Goal: Information Seeking & Learning: Learn about a topic

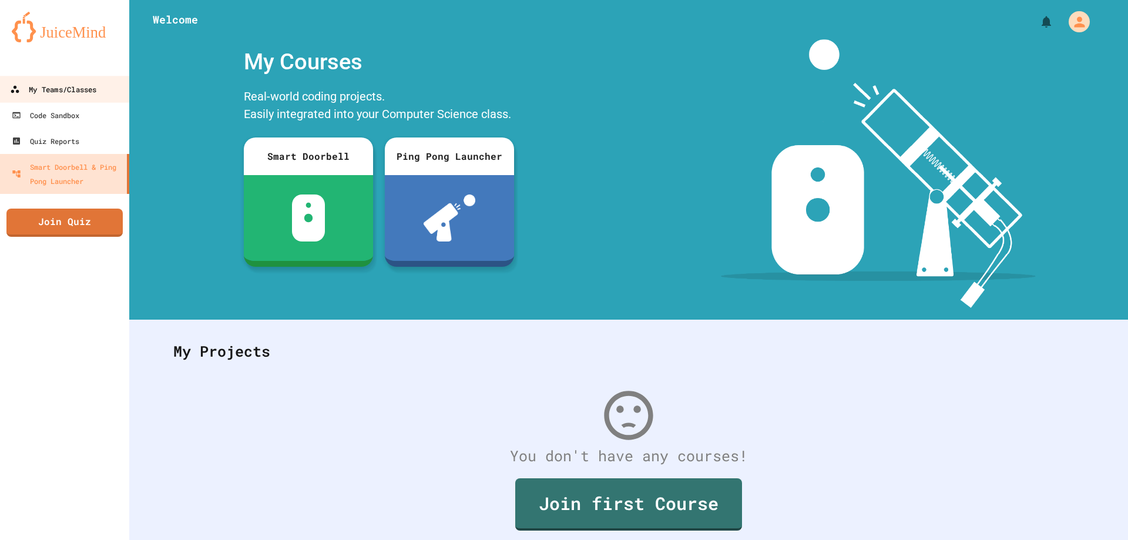
click at [78, 91] on div "My Teams/Classes" at bounding box center [53, 89] width 86 height 15
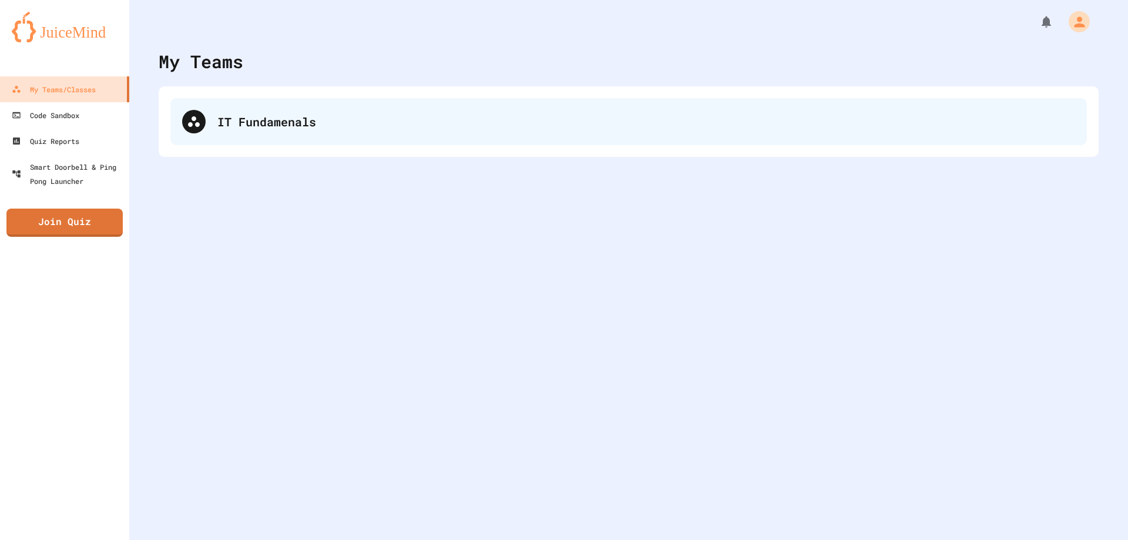
click at [281, 128] on div "IT Fundamenals" at bounding box center [646, 122] width 858 height 18
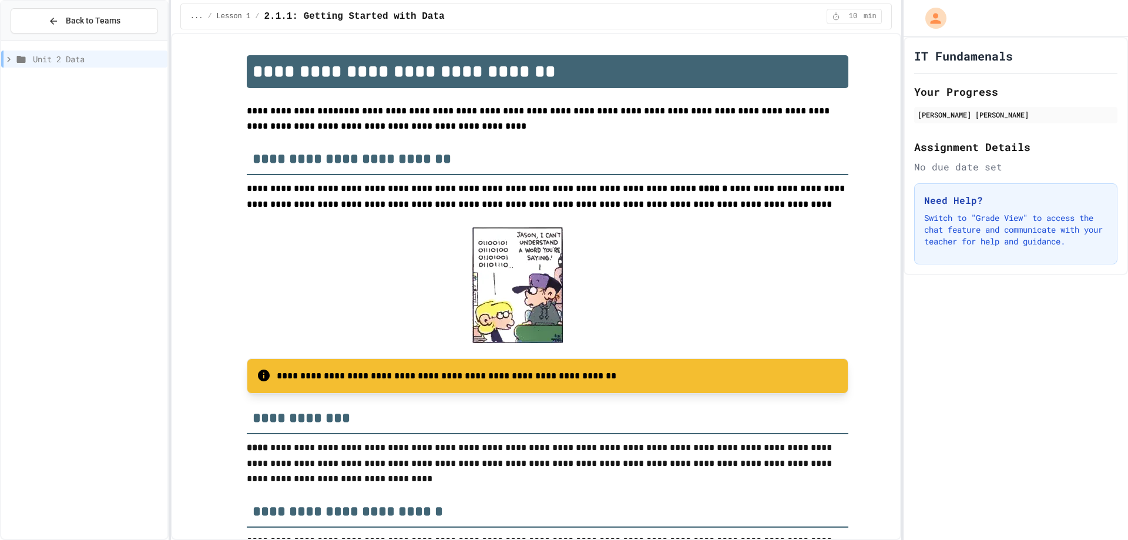
click at [12, 63] on icon at bounding box center [9, 59] width 11 height 11
click at [31, 102] on icon at bounding box center [26, 101] width 14 height 11
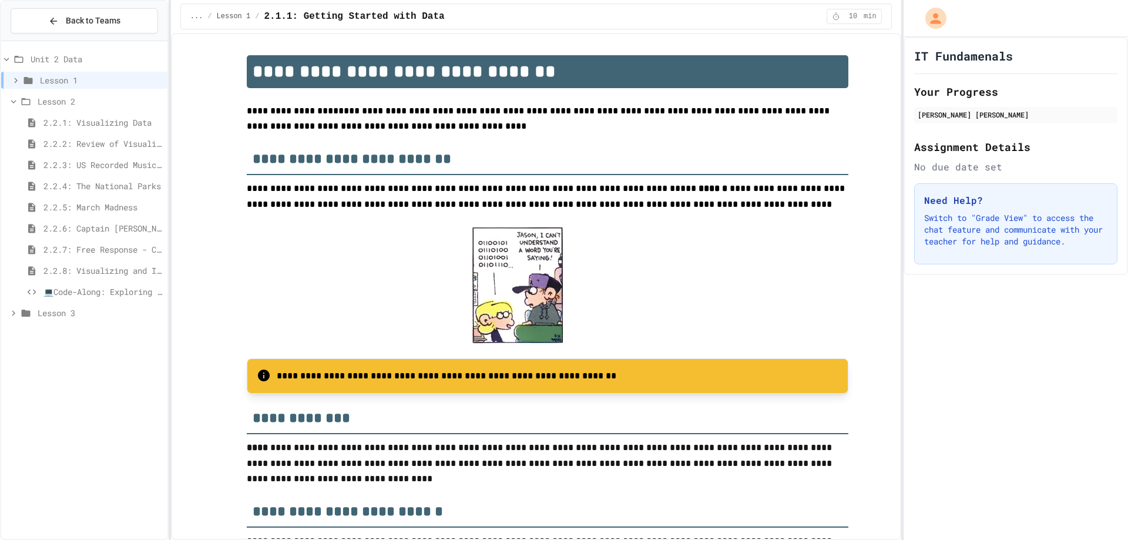
click at [113, 287] on span "💻Code-Along: Exploring Data Through Visualization" at bounding box center [102, 292] width 119 height 12
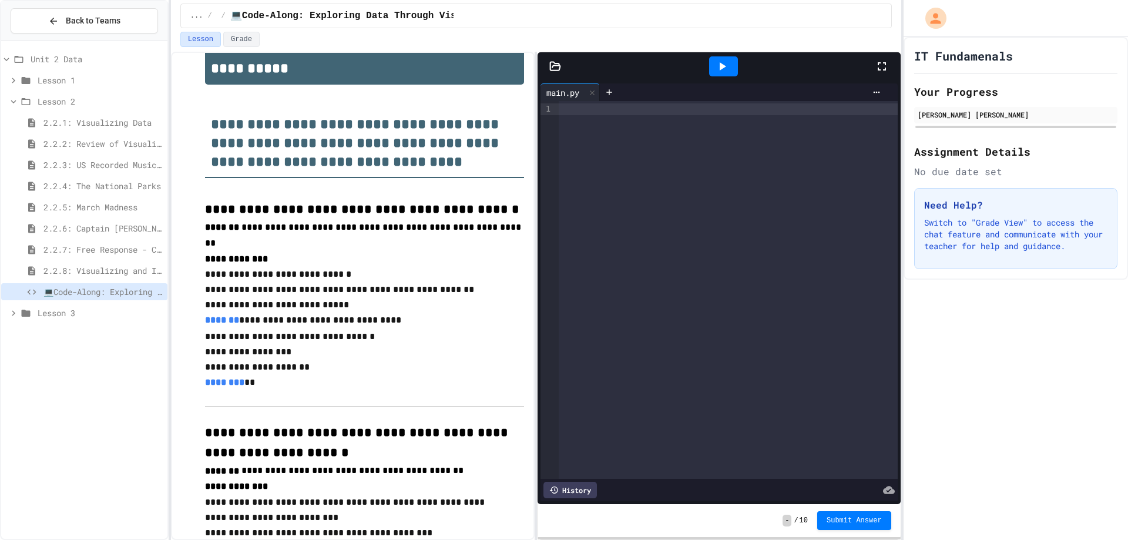
scroll to position [118, 0]
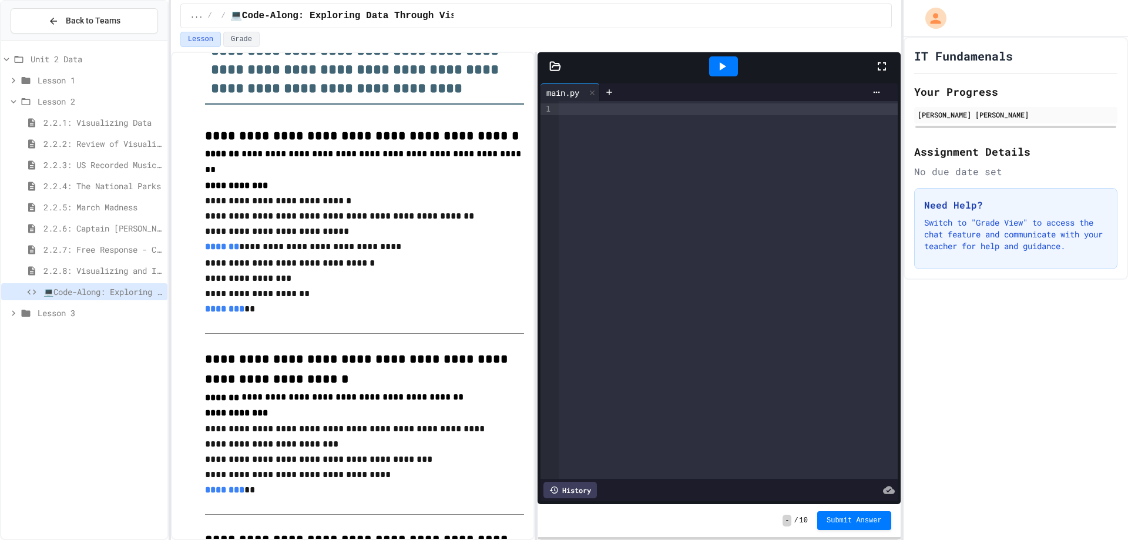
click at [221, 200] on p "**********" at bounding box center [364, 200] width 319 height 15
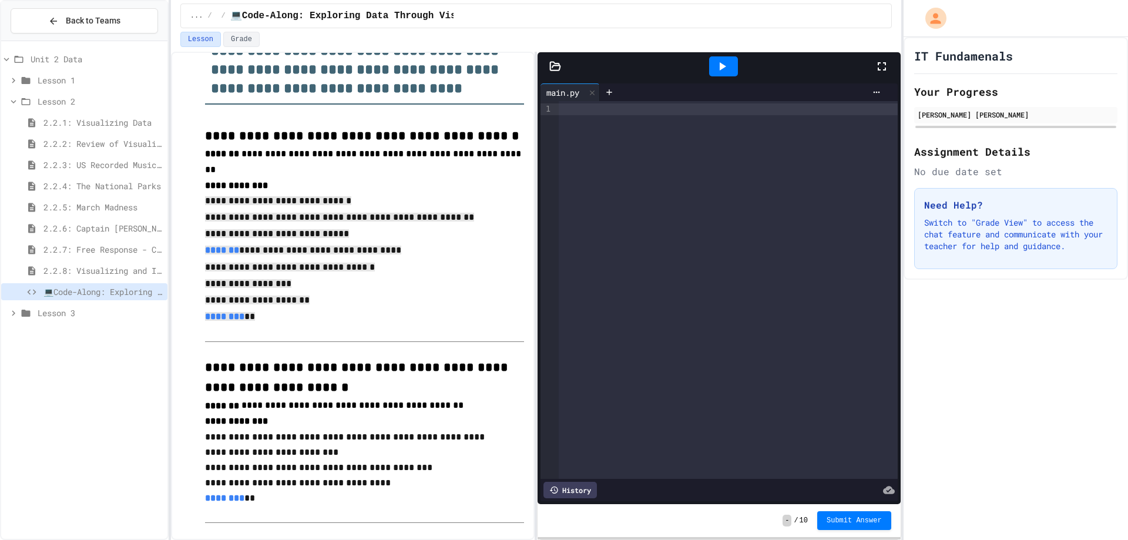
drag, startPoint x: 202, startPoint y: 192, endPoint x: 310, endPoint y: 315, distance: 163.6
click at [623, 103] on div at bounding box center [728, 109] width 339 height 12
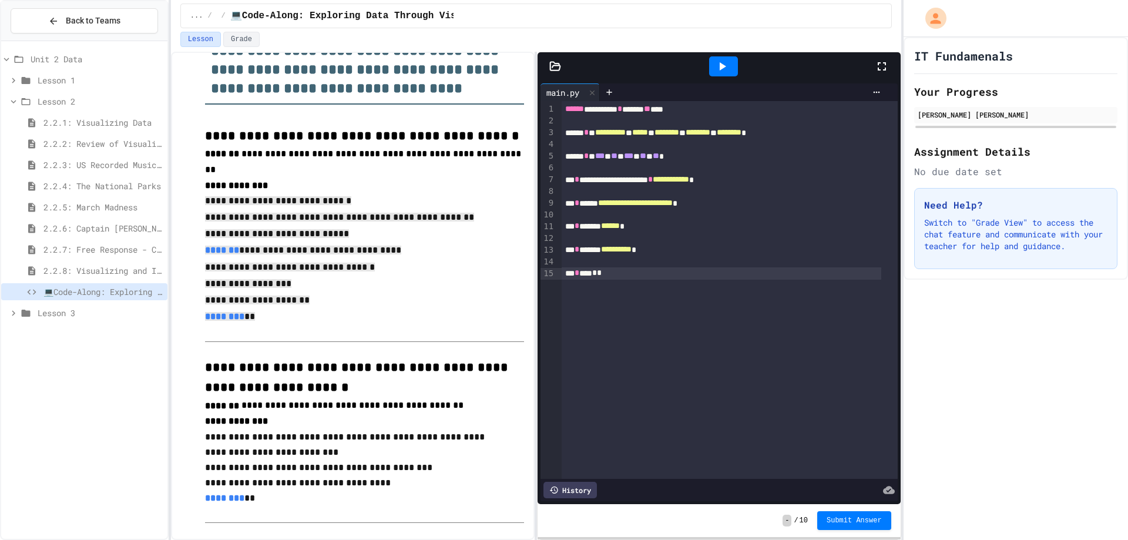
click at [882, 61] on icon at bounding box center [882, 66] width 14 height 14
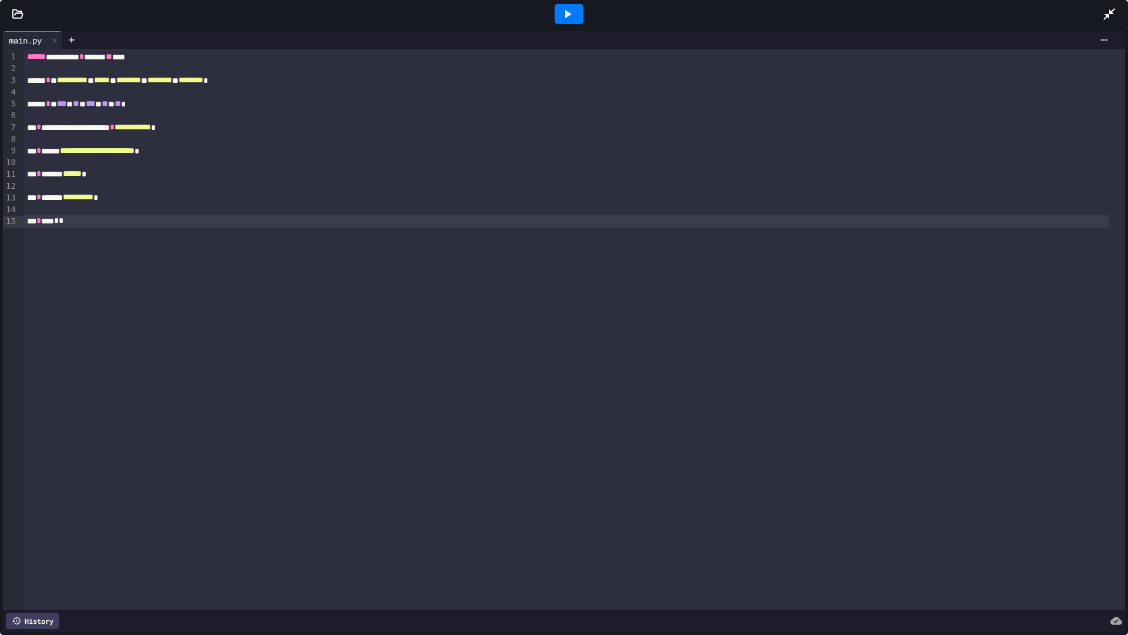
drag, startPoint x: 569, startPoint y: 10, endPoint x: 593, endPoint y: 4, distance: 25.5
click at [573, 9] on icon at bounding box center [568, 14] width 14 height 14
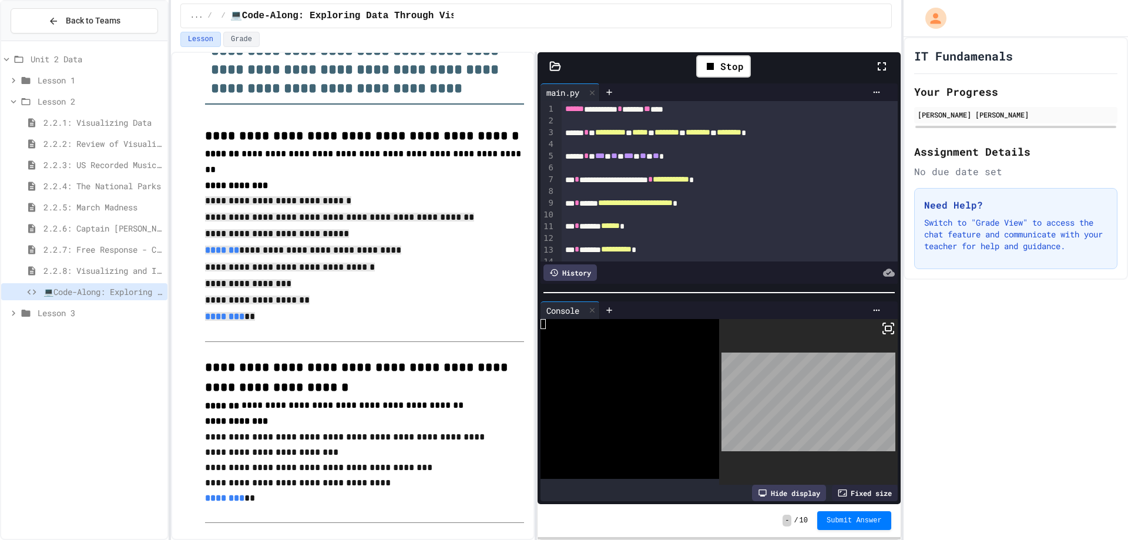
click at [394, 276] on p "**********" at bounding box center [364, 284] width 319 height 16
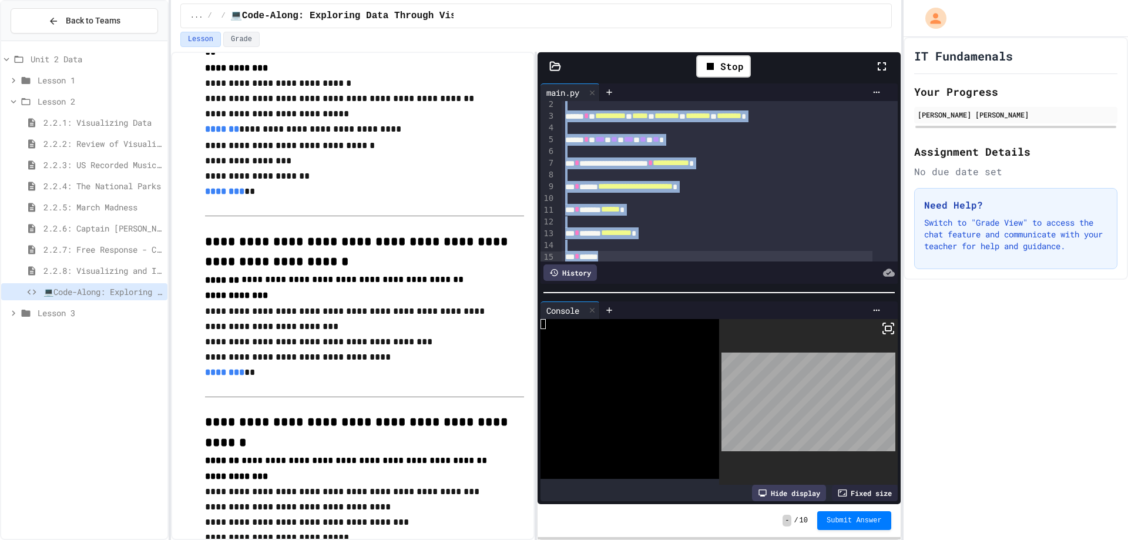
scroll to position [34, 0]
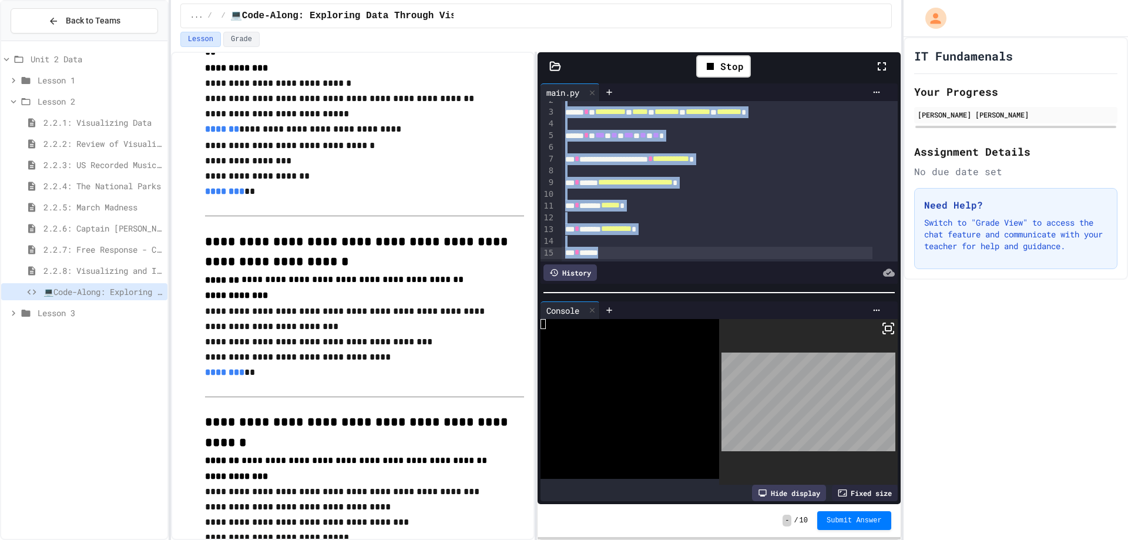
drag, startPoint x: 561, startPoint y: 113, endPoint x: 721, endPoint y: 254, distance: 213.1
click at [721, 254] on div "**********" at bounding box center [719, 181] width 357 height 160
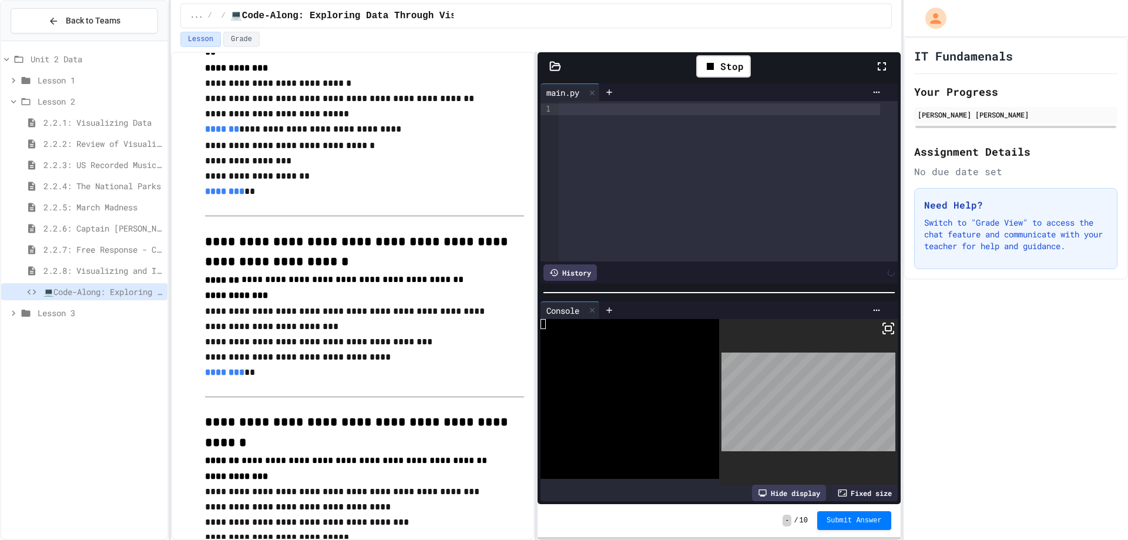
scroll to position [0, 0]
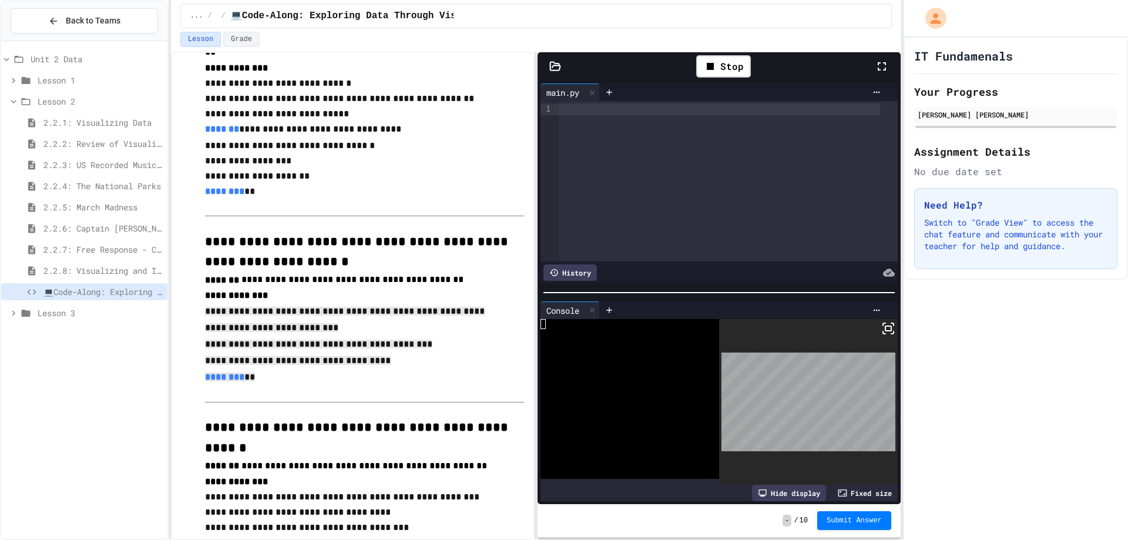
drag, startPoint x: 197, startPoint y: 308, endPoint x: 290, endPoint y: 378, distance: 115.9
copy div "**********"
click at [715, 108] on div at bounding box center [720, 109] width 322 height 12
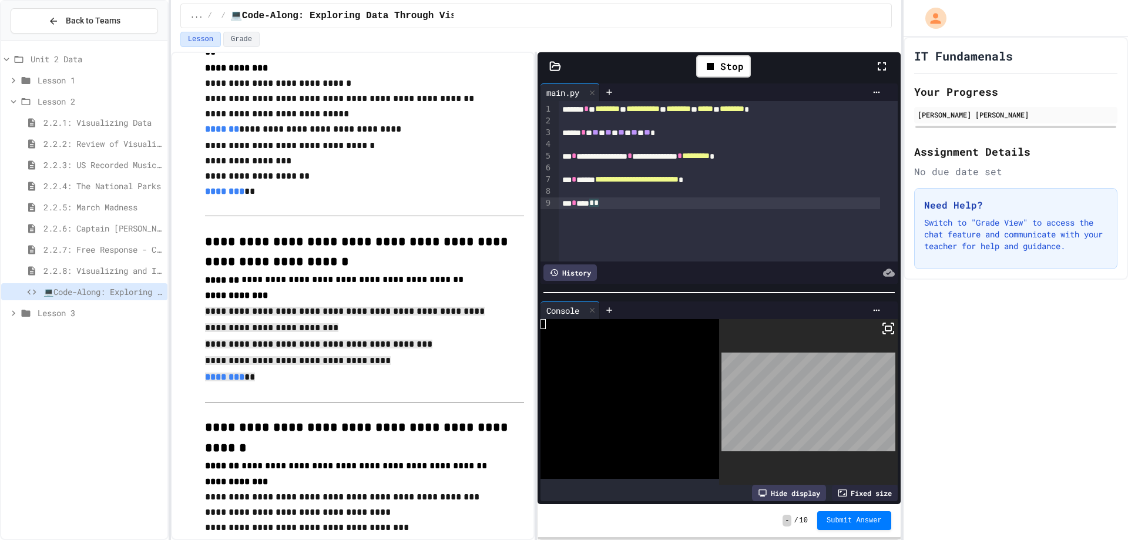
click at [880, 63] on icon at bounding box center [882, 66] width 8 height 8
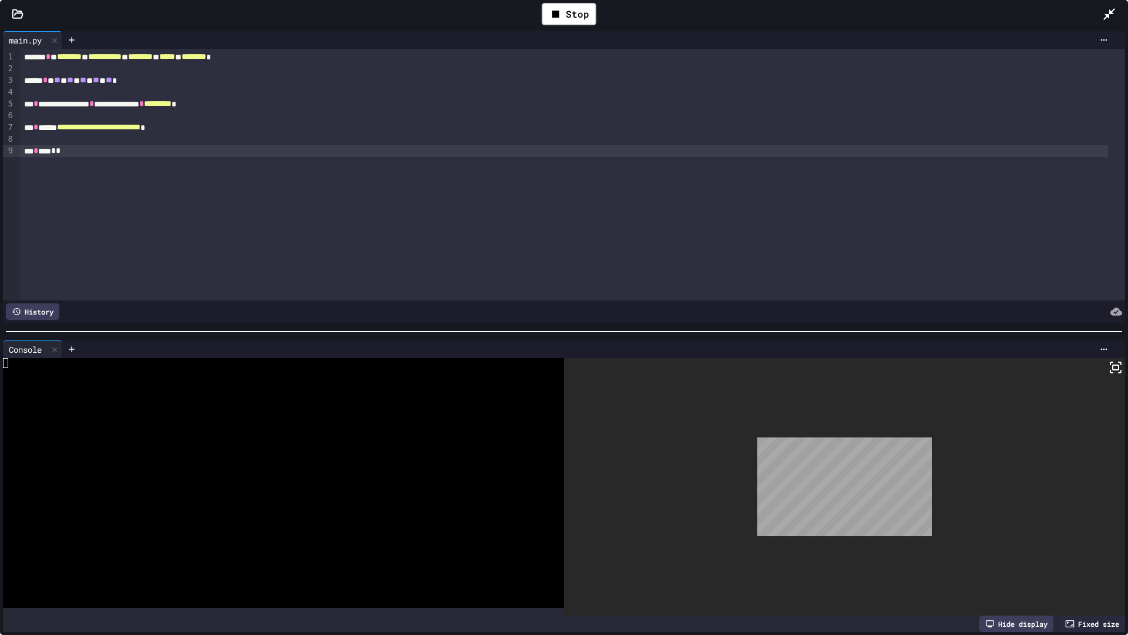
click at [1099, 358] on div at bounding box center [844, 486] width 561 height 257
click at [1109, 360] on icon at bounding box center [1116, 367] width 14 height 14
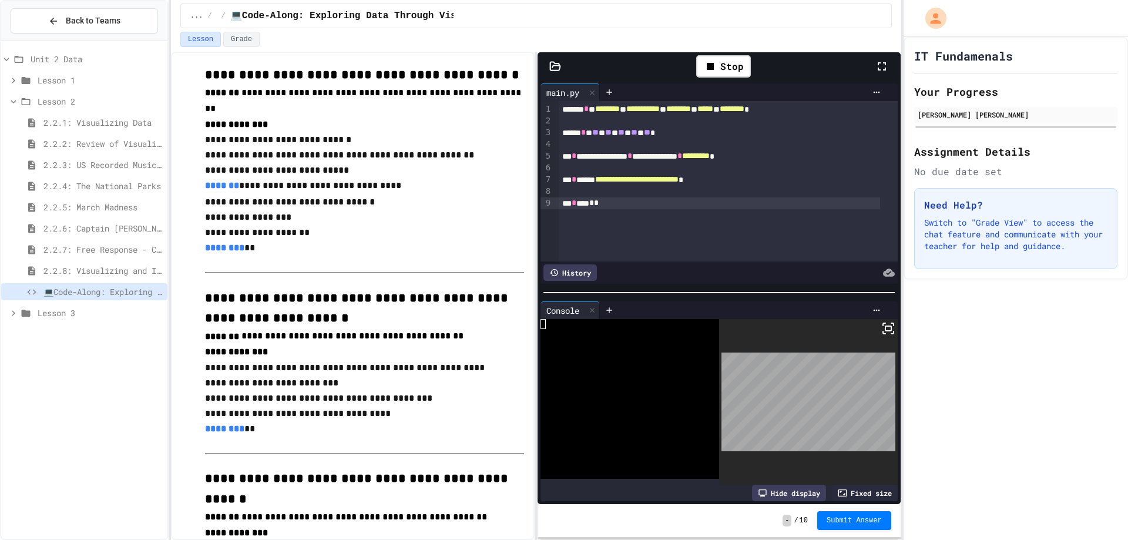
scroll to position [176, 0]
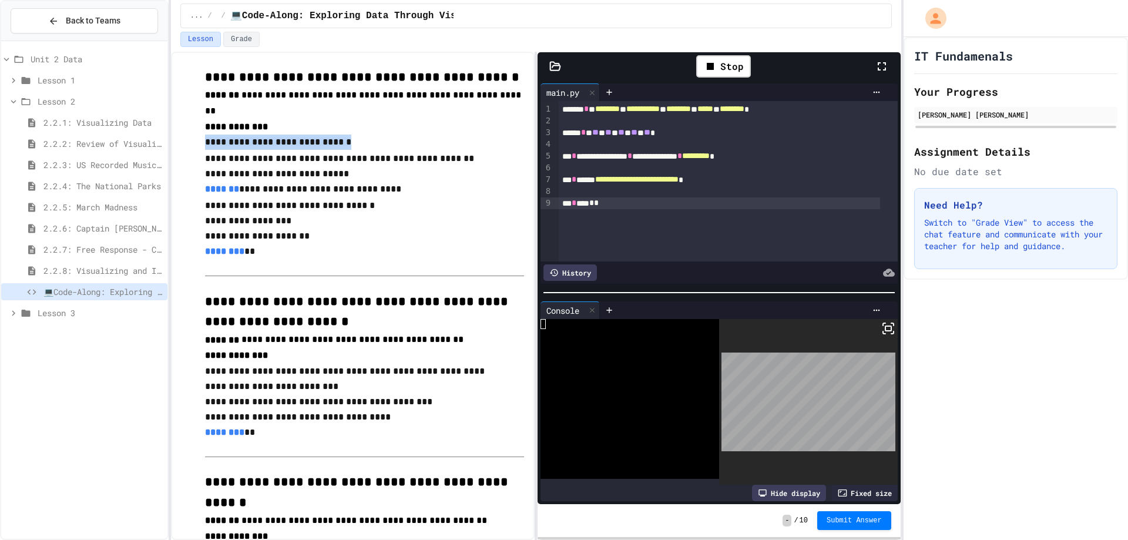
drag, startPoint x: 200, startPoint y: 132, endPoint x: 351, endPoint y: 130, distance: 151.0
click at [554, 108] on div "›" at bounding box center [555, 181] width 6 height 160
click at [559, 108] on div "**********" at bounding box center [720, 109] width 322 height 12
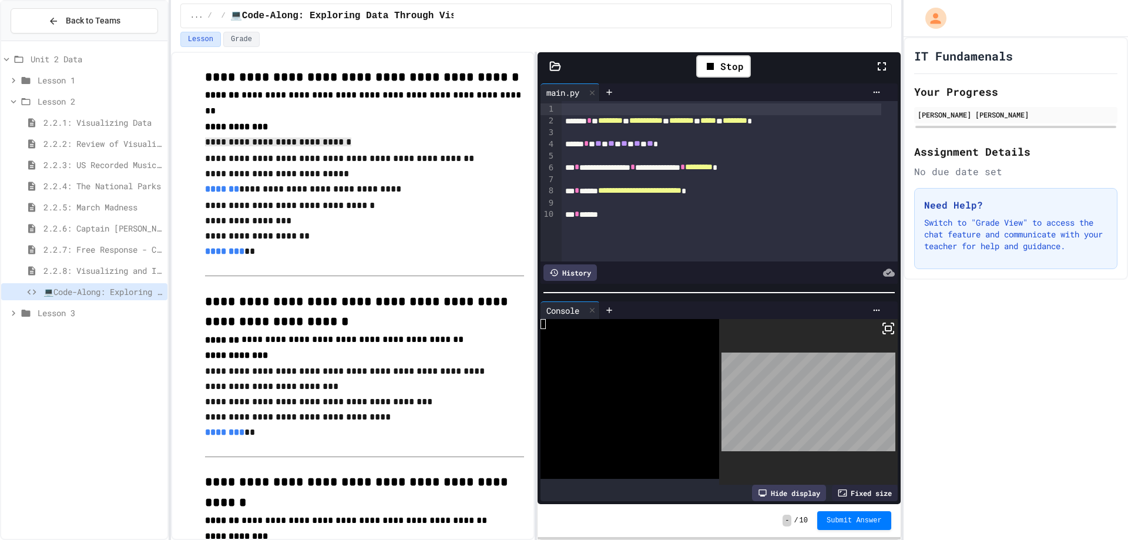
click at [610, 107] on div at bounding box center [722, 109] width 320 height 12
click at [880, 66] on icon at bounding box center [882, 66] width 14 height 14
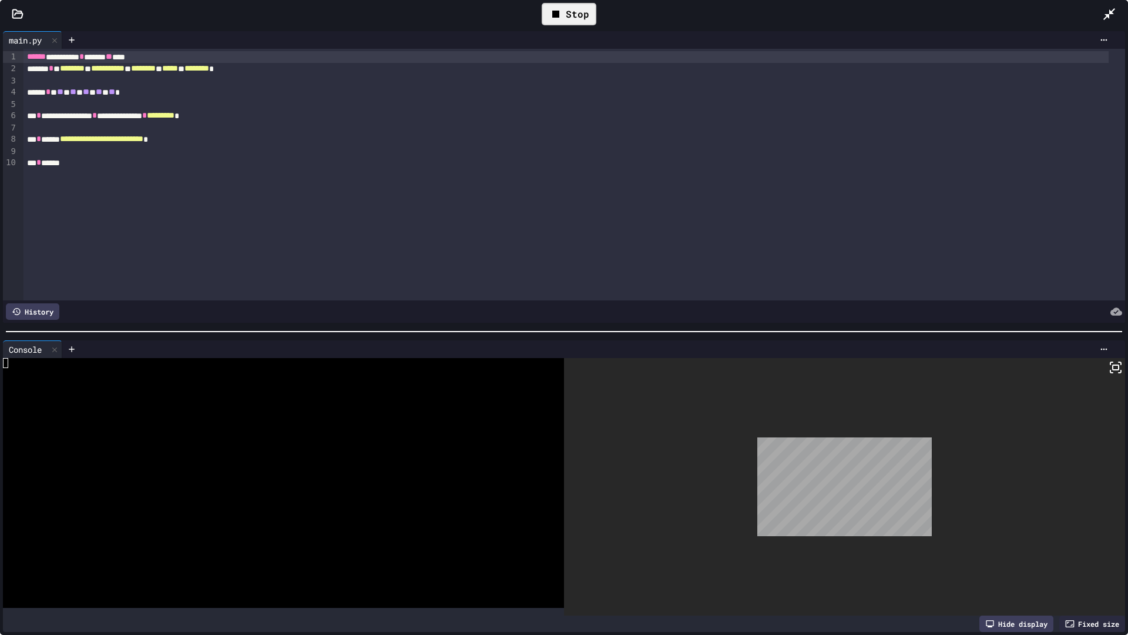
click at [578, 23] on div "Stop" at bounding box center [569, 14] width 55 height 22
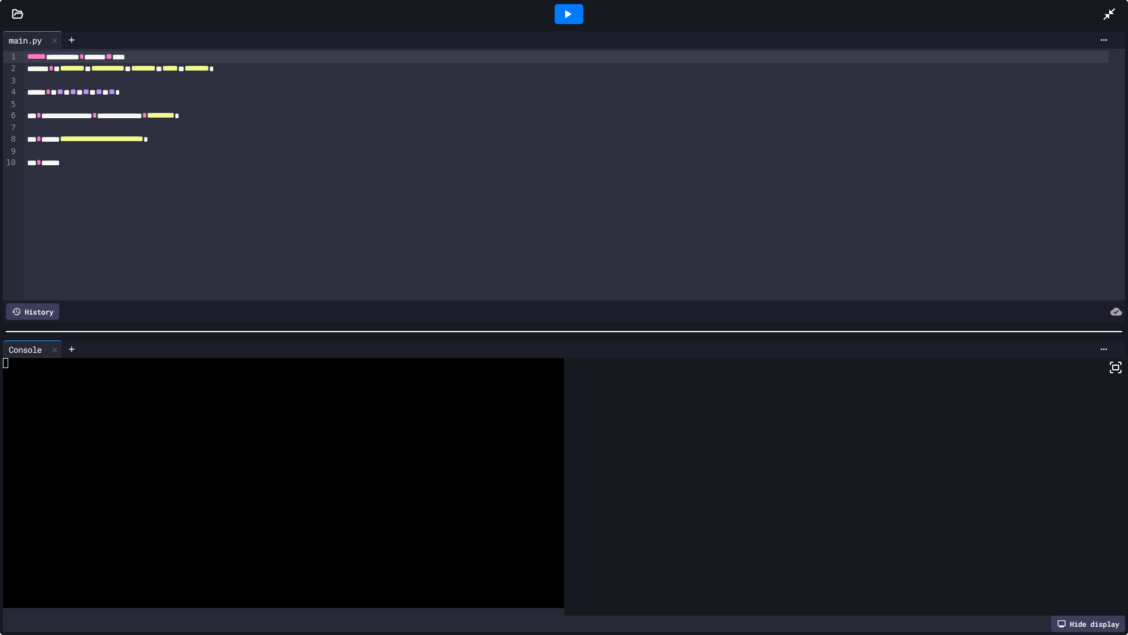
click at [575, 12] on div at bounding box center [569, 14] width 29 height 20
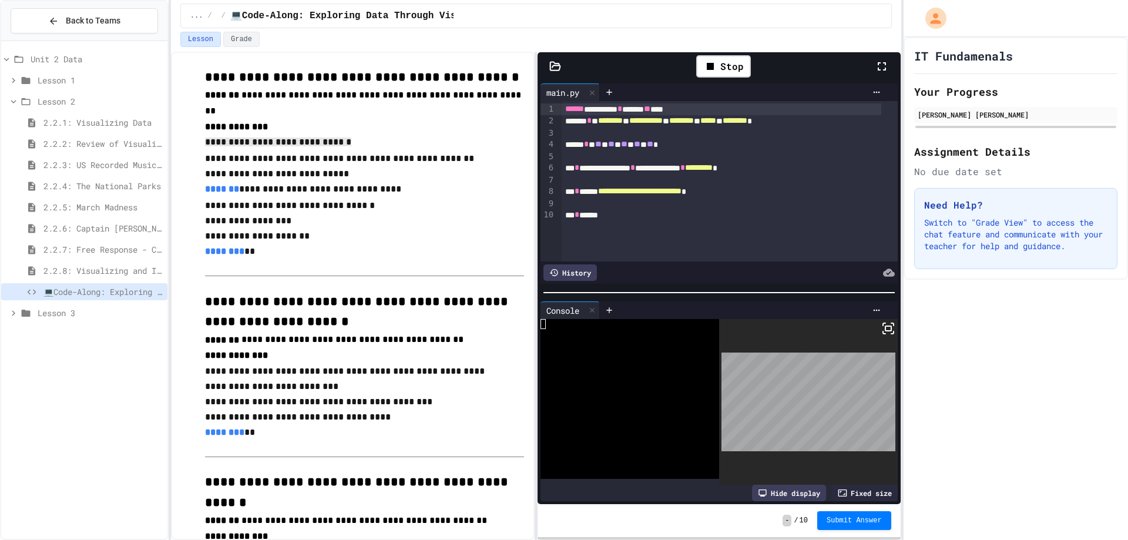
drag, startPoint x: 560, startPoint y: 120, endPoint x: 645, endPoint y: 166, distance: 97.0
click at [645, 166] on div "**********" at bounding box center [719, 181] width 357 height 160
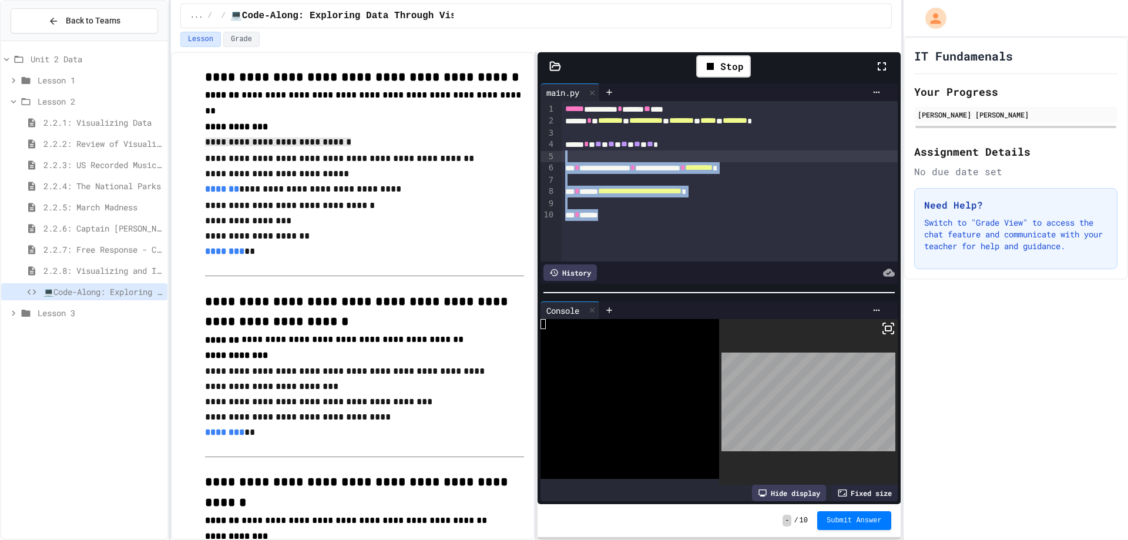
drag, startPoint x: 616, startPoint y: 226, endPoint x: 582, endPoint y: 160, distance: 74.1
click at [582, 160] on div "**********" at bounding box center [730, 181] width 336 height 160
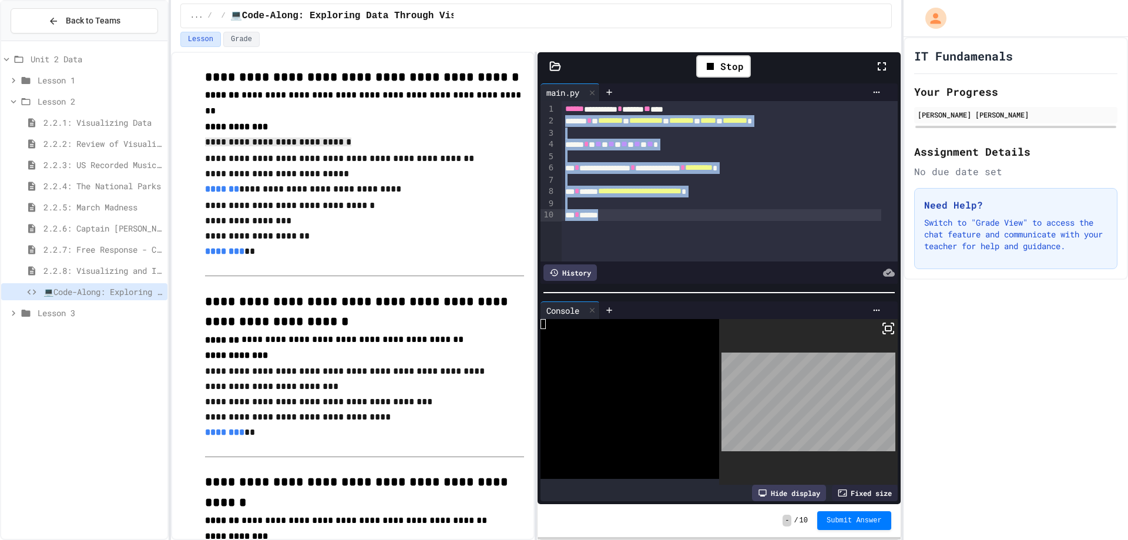
drag, startPoint x: 562, startPoint y: 120, endPoint x: 692, endPoint y: 223, distance: 166.0
click at [692, 223] on div "**********" at bounding box center [730, 181] width 336 height 160
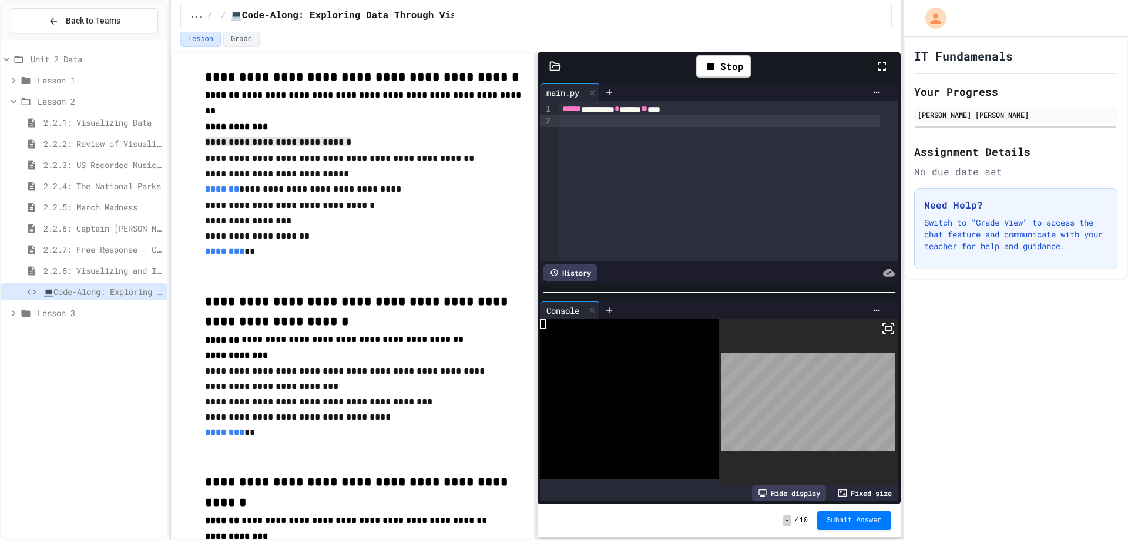
click at [350, 260] on p at bounding box center [364, 267] width 319 height 15
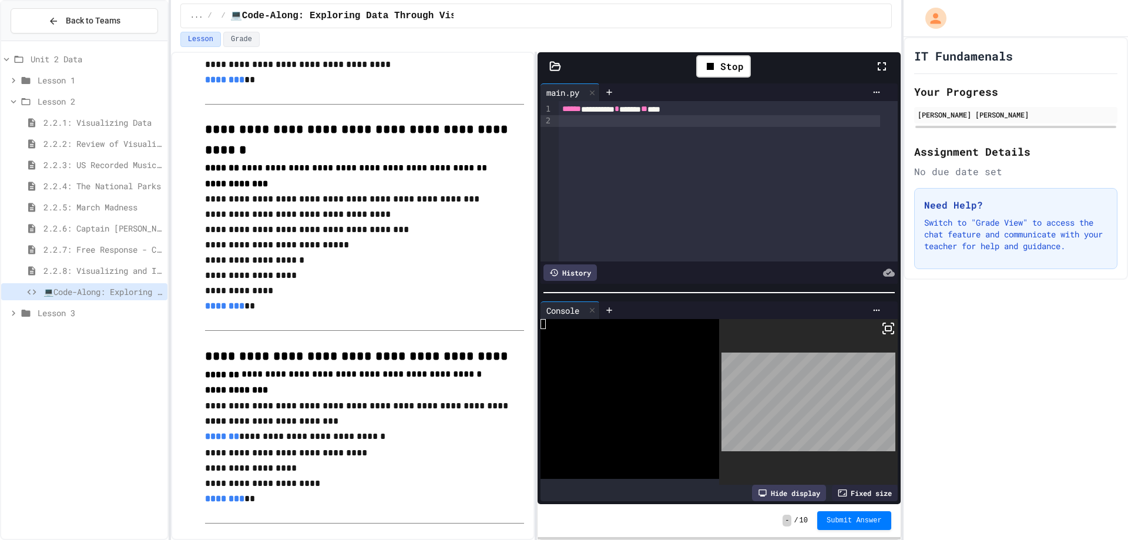
scroll to position [529, 0]
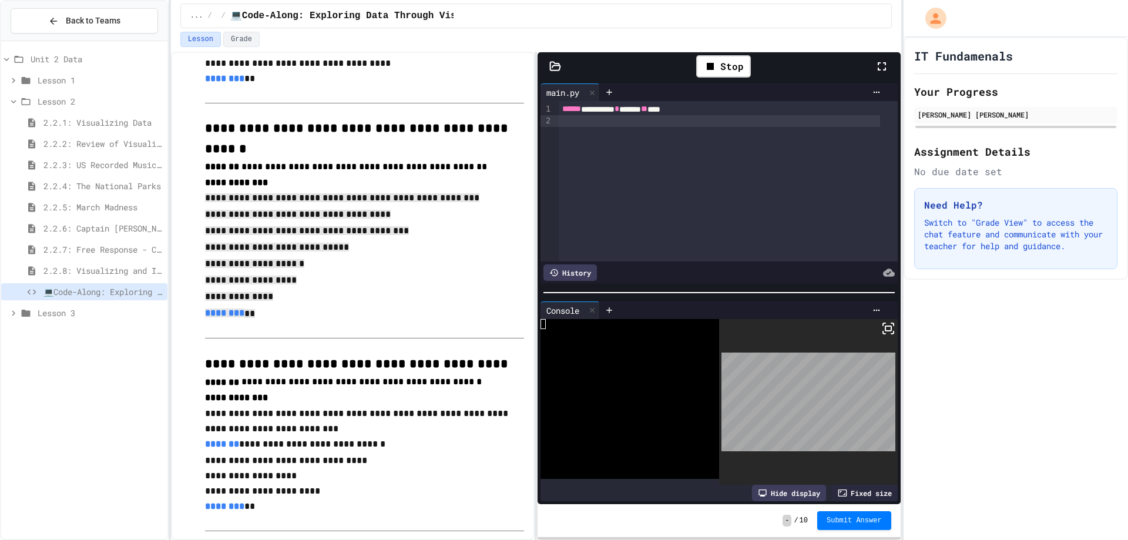
drag, startPoint x: 199, startPoint y: 172, endPoint x: 327, endPoint y: 286, distance: 171.5
click at [327, 286] on div "**********" at bounding box center [353, 282] width 343 height 1498
click at [581, 125] on div at bounding box center [720, 121] width 322 height 12
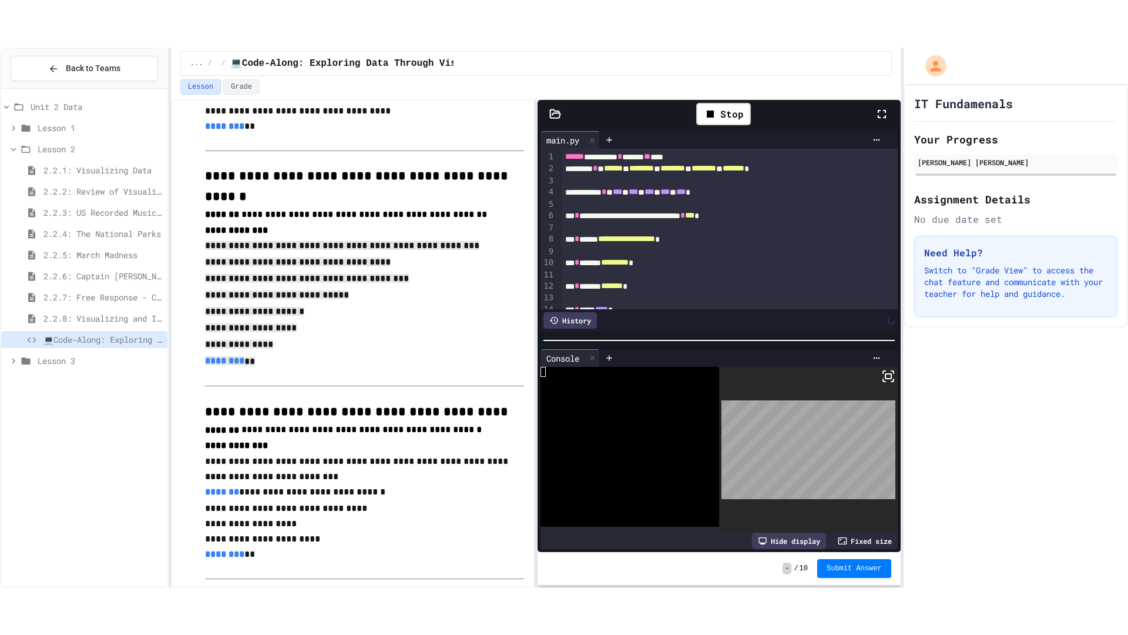
scroll to position [46, 0]
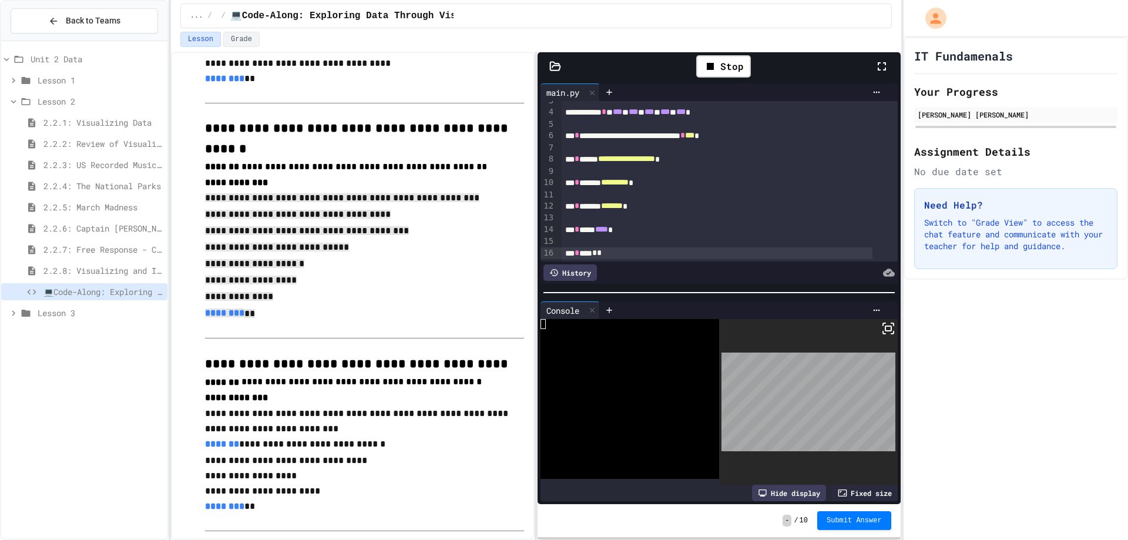
click at [874, 63] on div "Stop" at bounding box center [723, 66] width 301 height 34
drag, startPoint x: 880, startPoint y: 65, endPoint x: 881, endPoint y: 136, distance: 70.5
click at [880, 65] on icon at bounding box center [882, 66] width 14 height 14
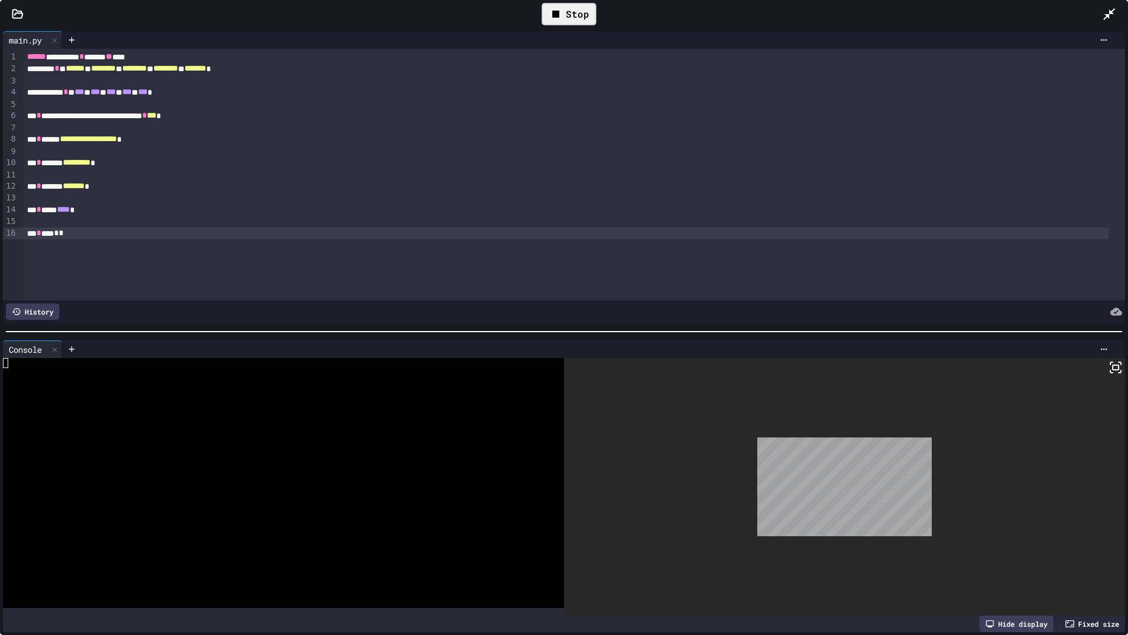
click at [582, 16] on div "Stop" at bounding box center [569, 14] width 55 height 22
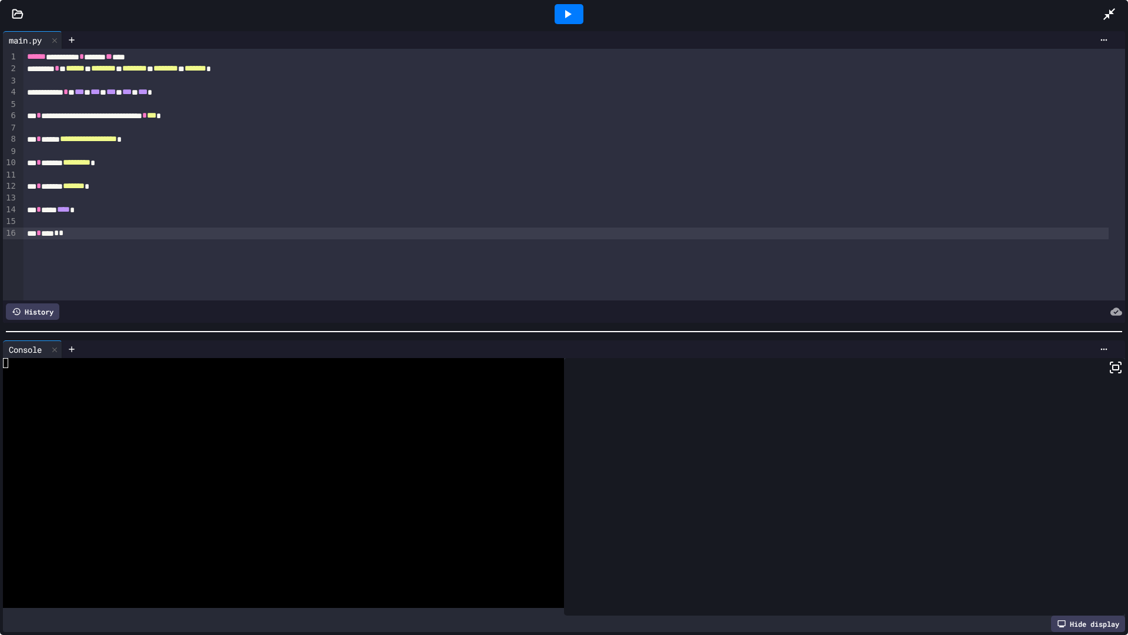
click at [578, 11] on div at bounding box center [569, 14] width 29 height 20
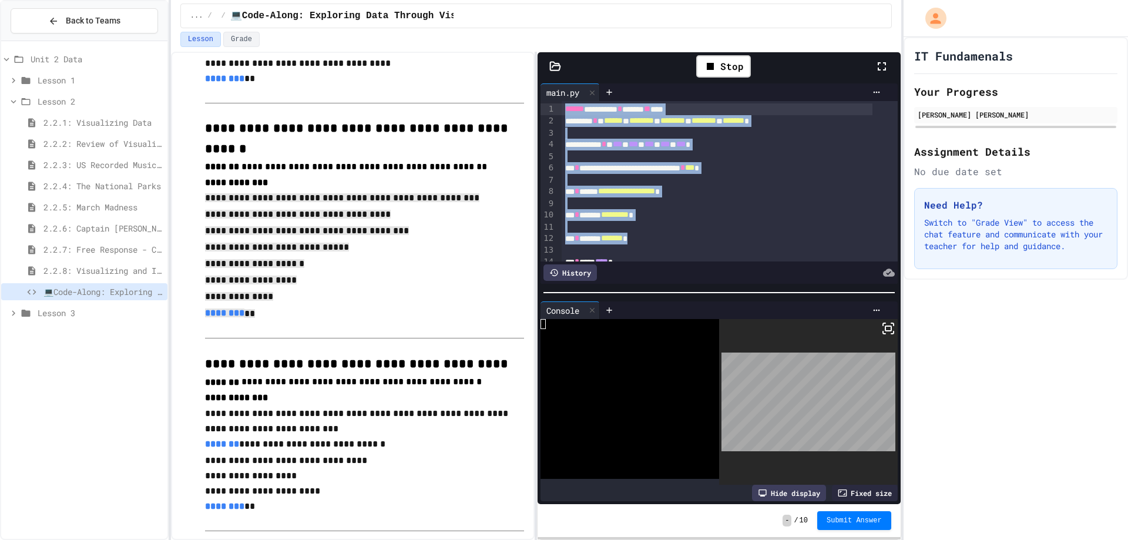
drag, startPoint x: 657, startPoint y: 244, endPoint x: 560, endPoint y: 114, distance: 162.1
click at [560, 114] on div "**********" at bounding box center [719, 181] width 357 height 160
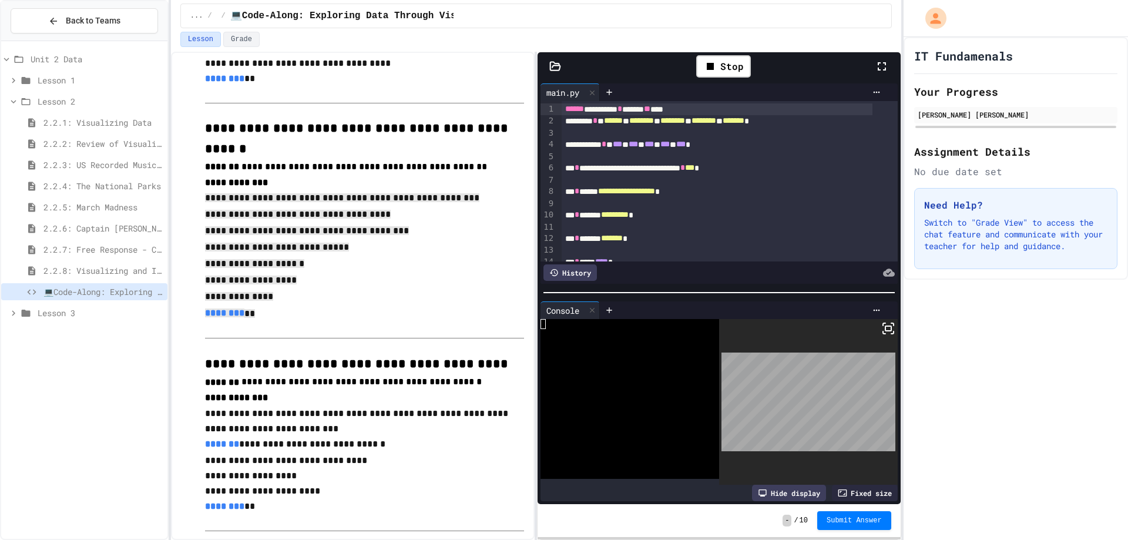
click at [559, 116] on div "›" at bounding box center [558, 197] width 6 height 193
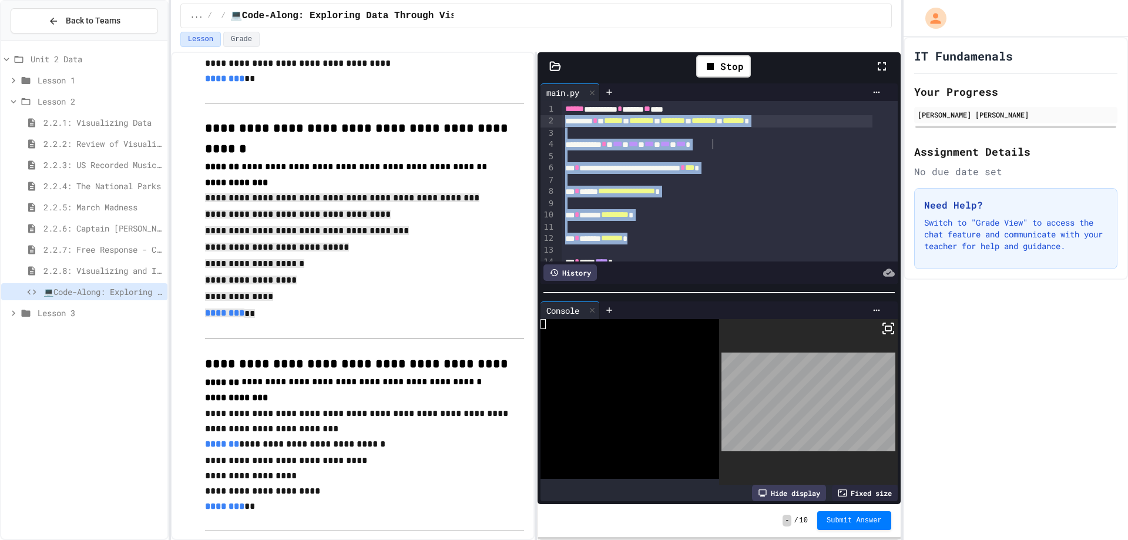
drag, startPoint x: 665, startPoint y: 243, endPoint x: 564, endPoint y: 121, distance: 158.6
click at [564, 121] on div "**********" at bounding box center [730, 197] width 336 height 193
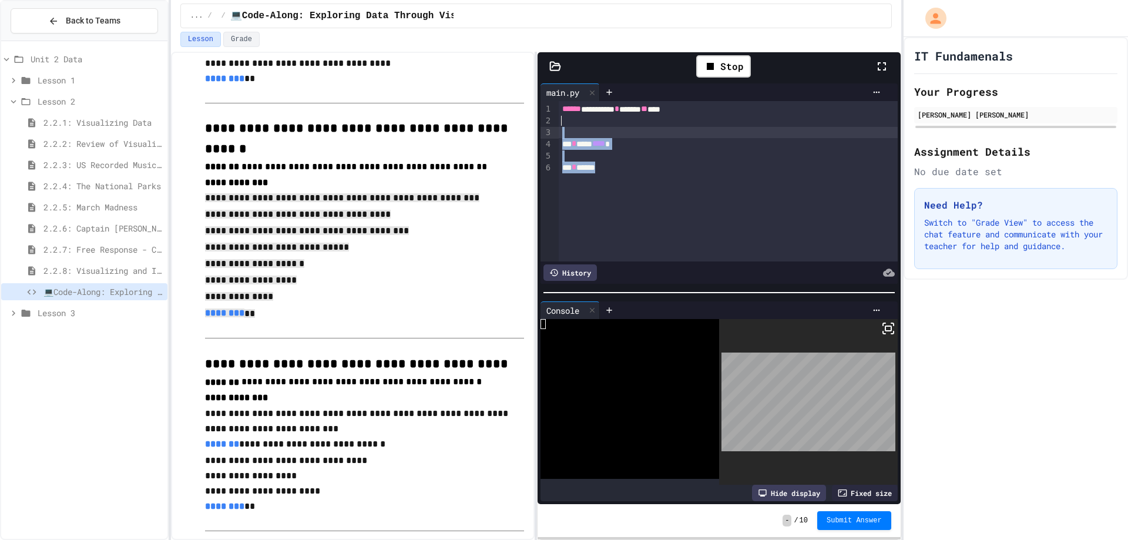
drag, startPoint x: 606, startPoint y: 175, endPoint x: 569, endPoint y: 133, distance: 55.4
click at [569, 133] on div "**********" at bounding box center [728, 181] width 339 height 160
click at [370, 338] on p at bounding box center [364, 345] width 319 height 15
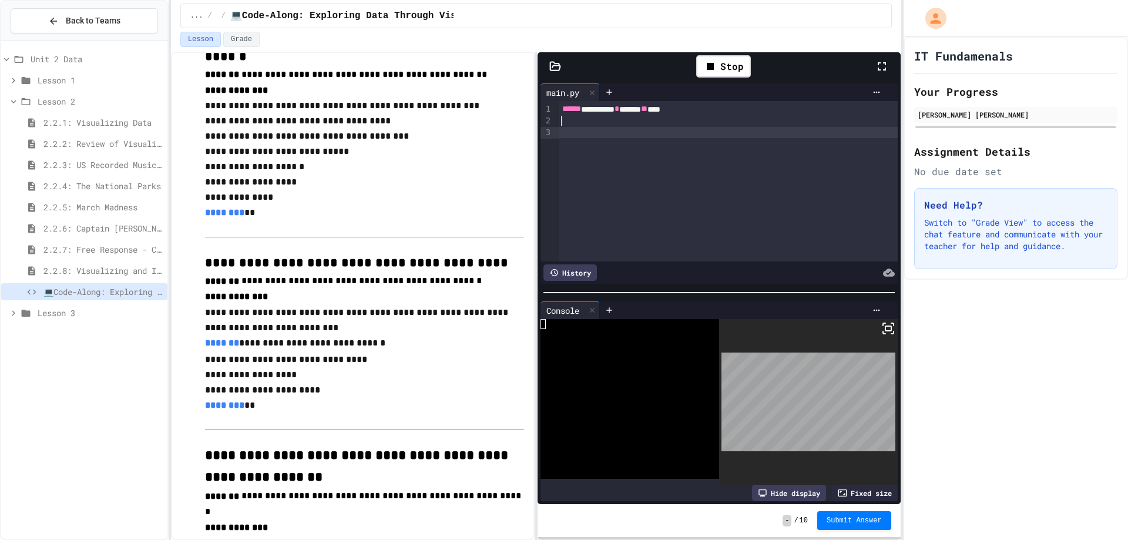
scroll to position [619, 0]
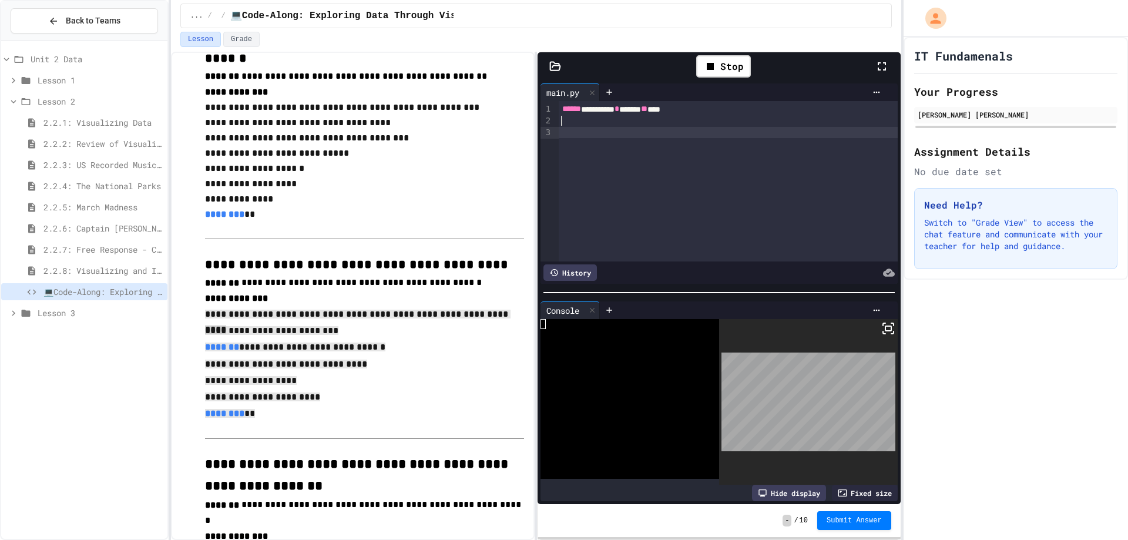
drag, startPoint x: 204, startPoint y: 300, endPoint x: 307, endPoint y: 395, distance: 140.1
click at [307, 395] on div "**********" at bounding box center [364, 191] width 319 height 1473
click at [616, 120] on div at bounding box center [720, 121] width 322 height 12
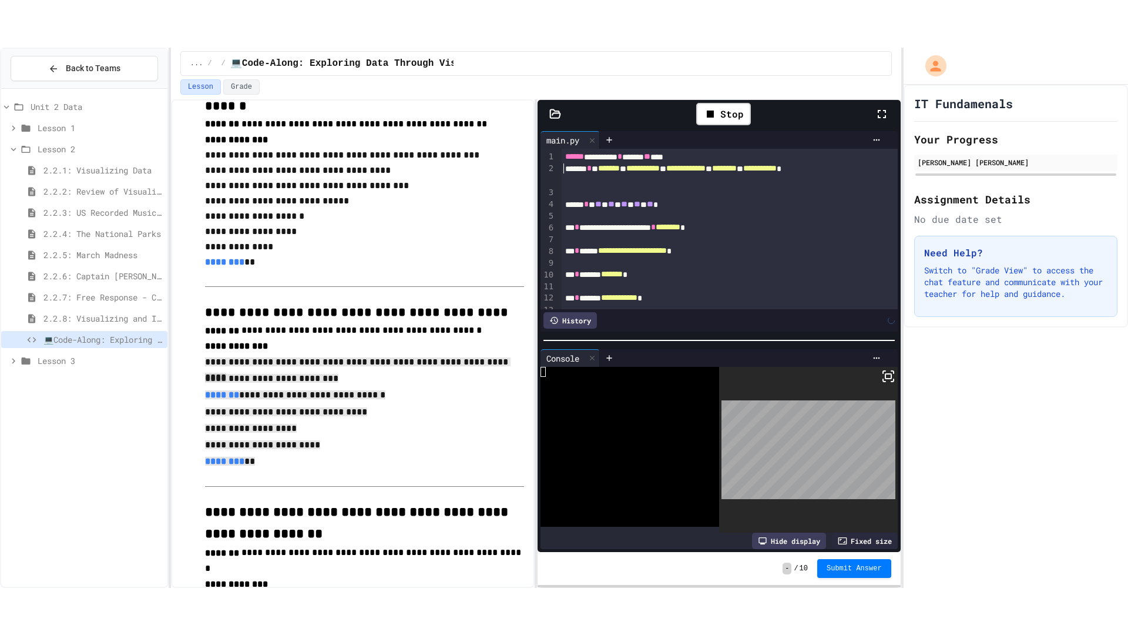
scroll to position [34, 0]
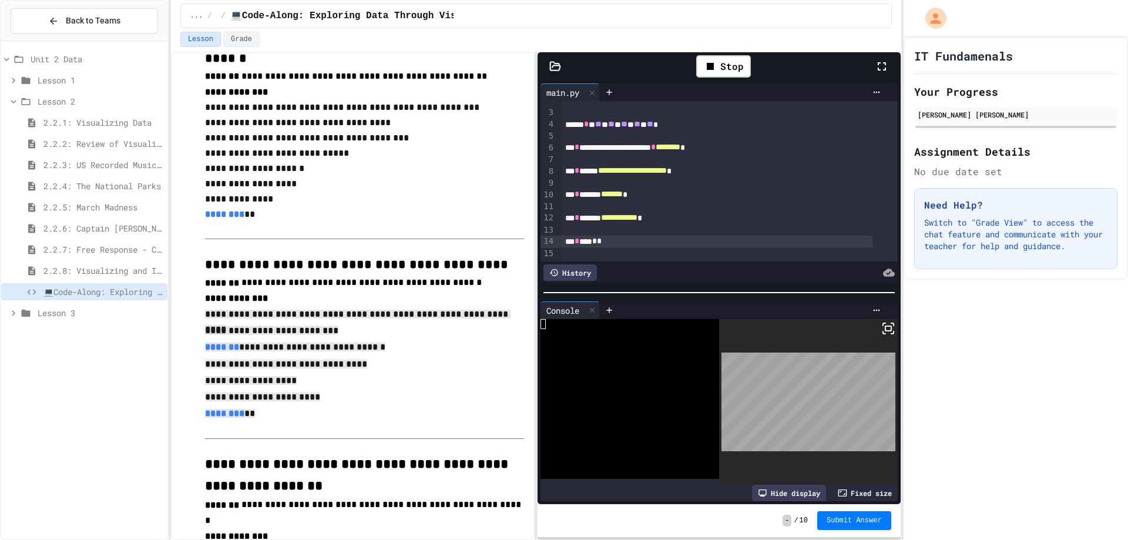
click at [885, 68] on icon at bounding box center [882, 66] width 8 height 8
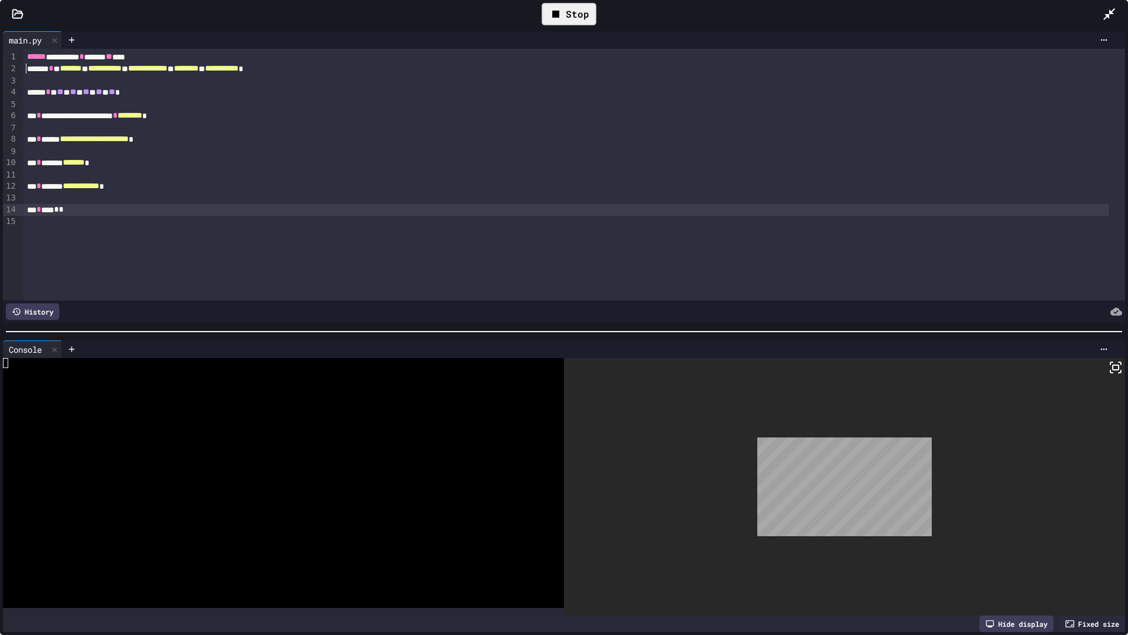
click at [582, 11] on div "Stop" at bounding box center [569, 14] width 55 height 22
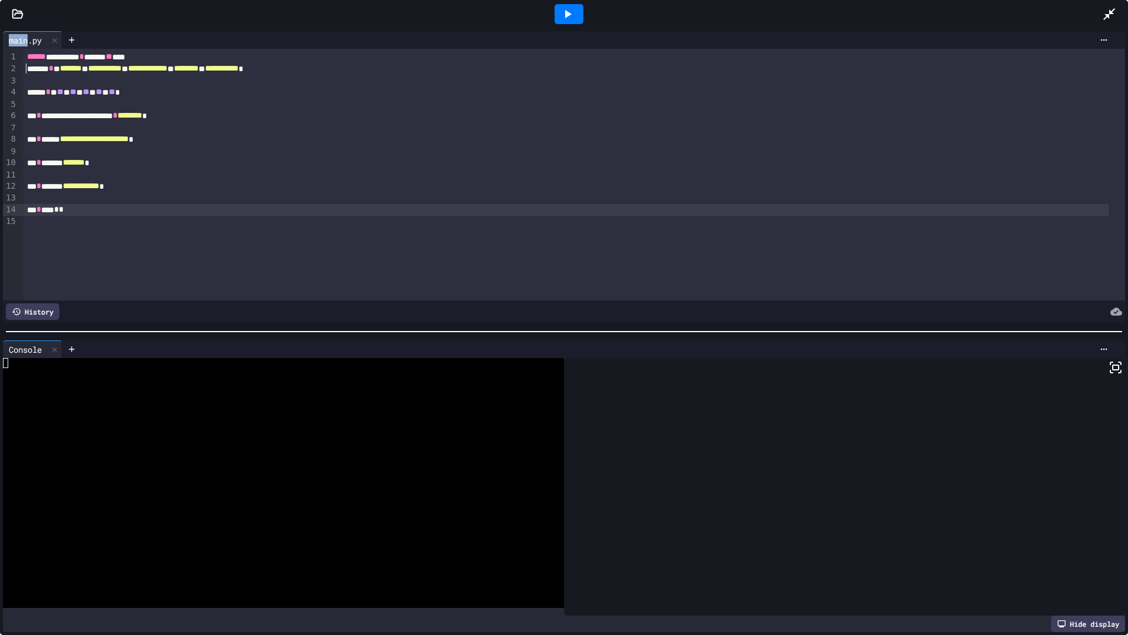
click at [582, 11] on div at bounding box center [569, 14] width 29 height 20
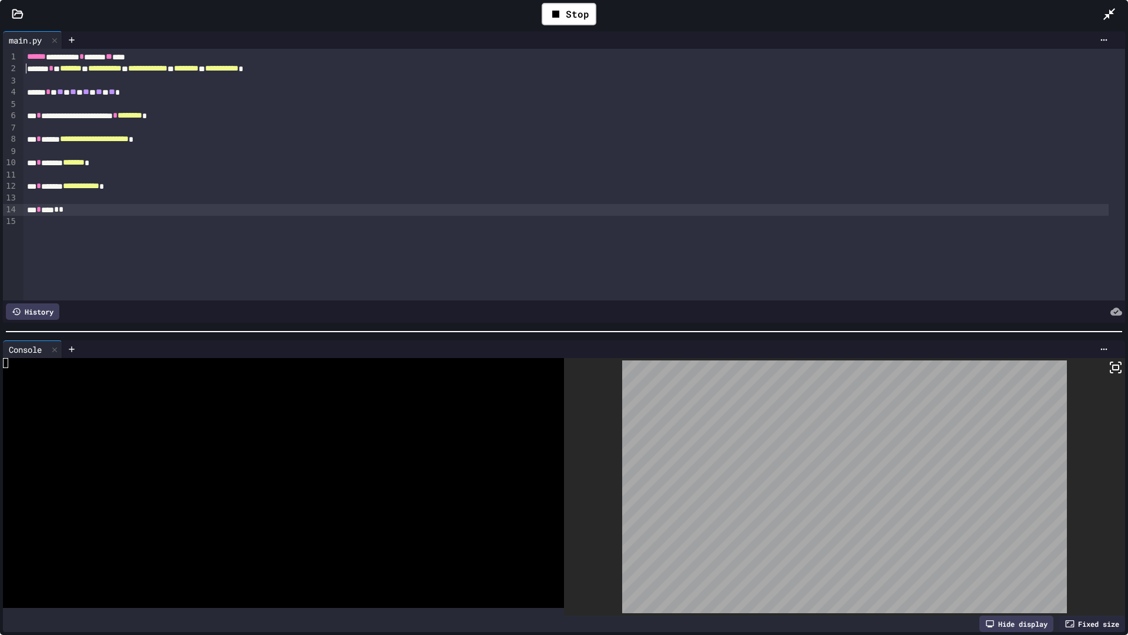
click at [1109, 365] on icon at bounding box center [1116, 367] width 14 height 14
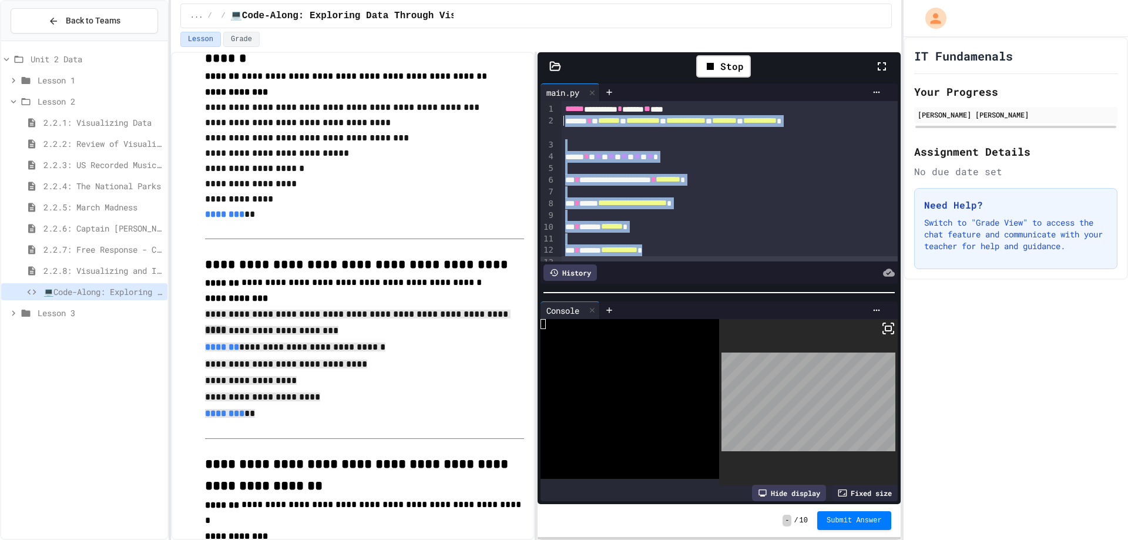
scroll to position [46, 0]
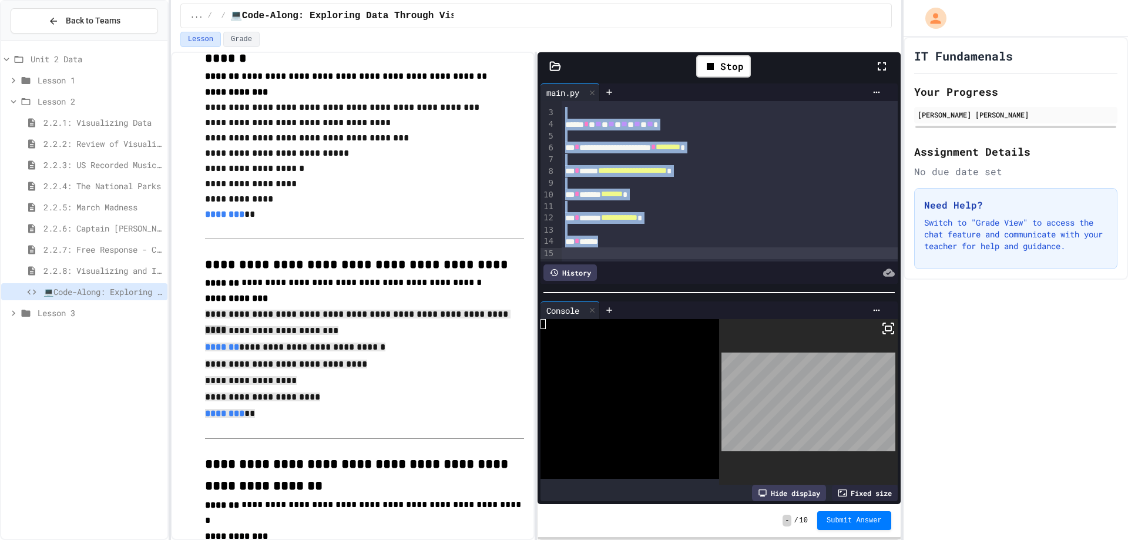
drag, startPoint x: 566, startPoint y: 116, endPoint x: 751, endPoint y: 256, distance: 232.0
click at [751, 256] on div "**********" at bounding box center [719, 181] width 357 height 160
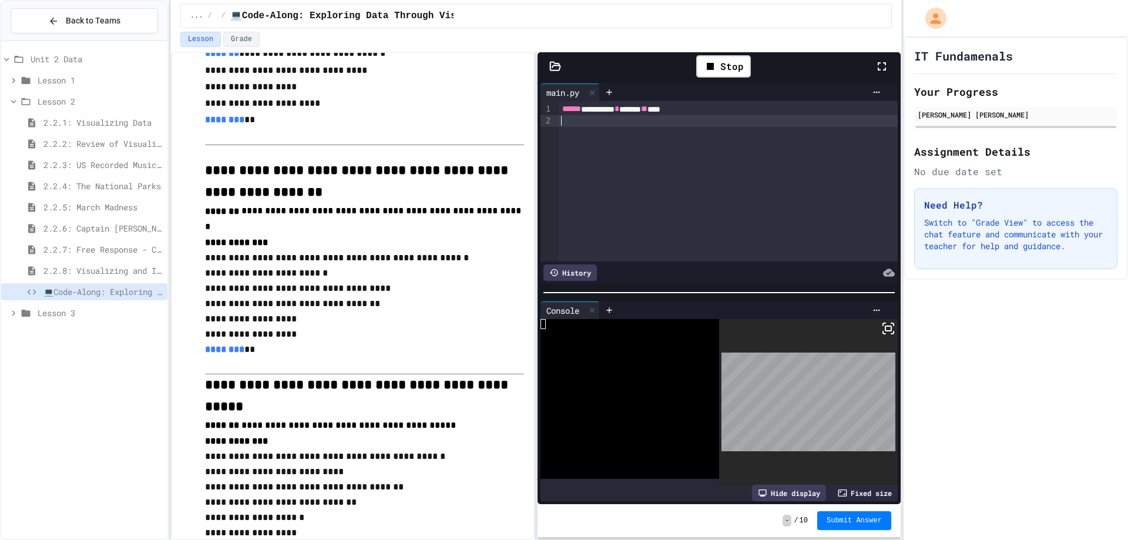
scroll to position [910, 0]
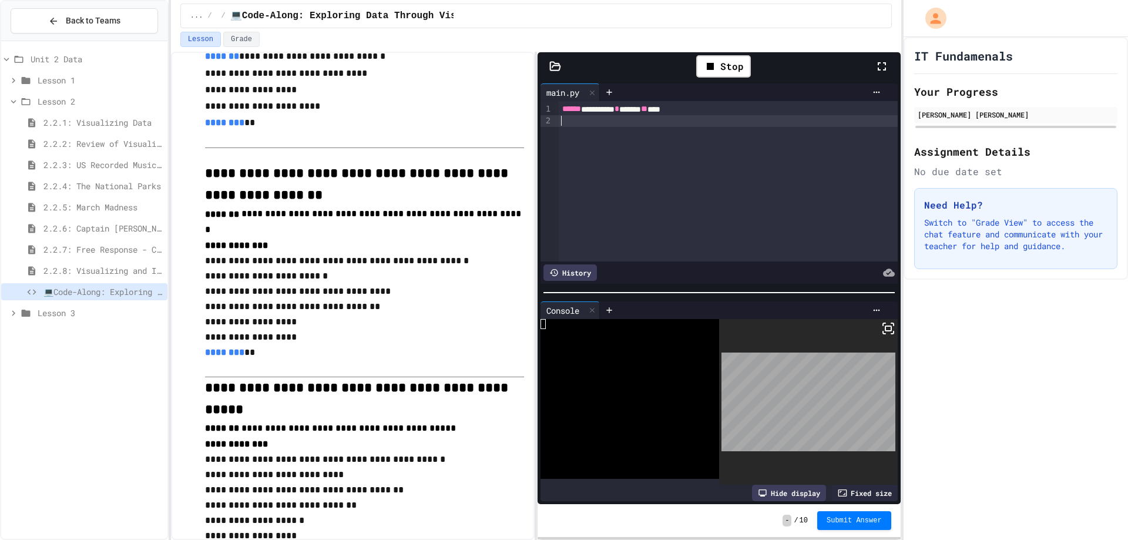
drag, startPoint x: 189, startPoint y: 209, endPoint x: 194, endPoint y: 219, distance: 11.3
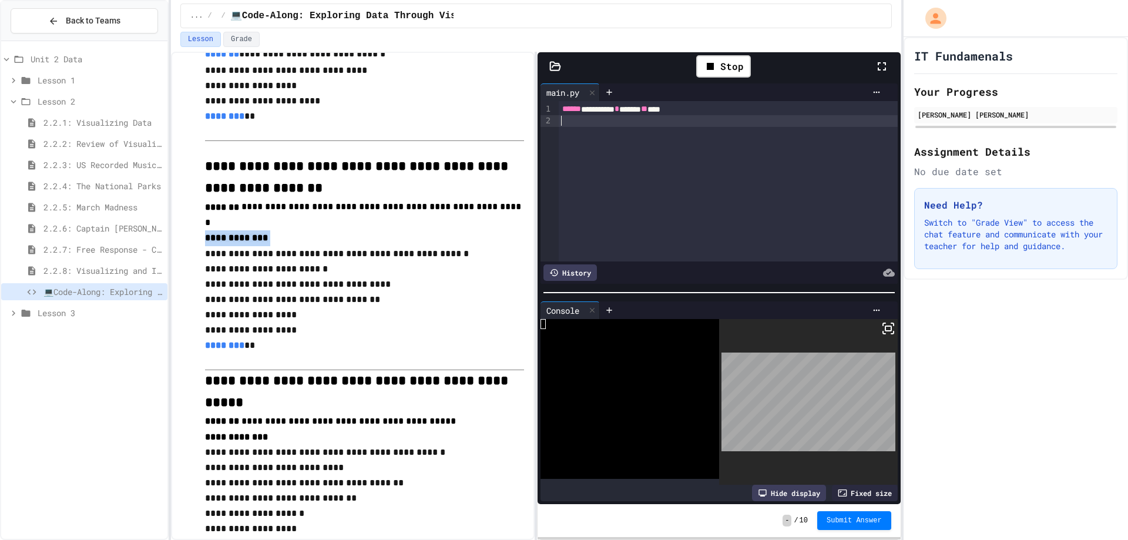
click at [207, 246] on p "**********" at bounding box center [364, 253] width 319 height 15
click at [206, 233] on span "**********" at bounding box center [236, 237] width 63 height 9
drag, startPoint x: 199, startPoint y: 215, endPoint x: 221, endPoint y: 228, distance: 25.8
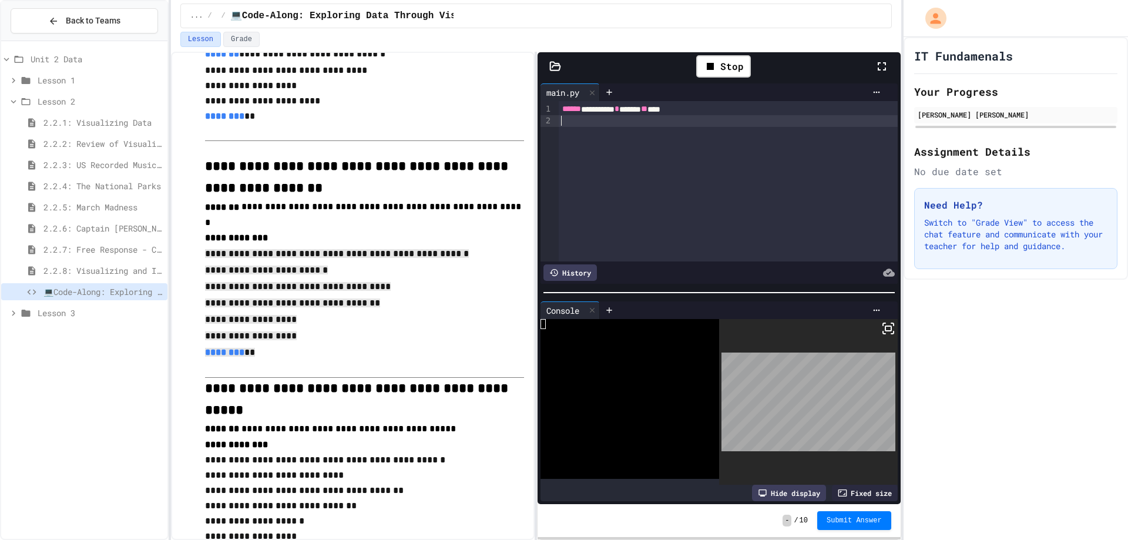
drag, startPoint x: 201, startPoint y: 225, endPoint x: 327, endPoint y: 315, distance: 154.6
copy div "**********"
click at [603, 121] on div at bounding box center [728, 121] width 339 height 12
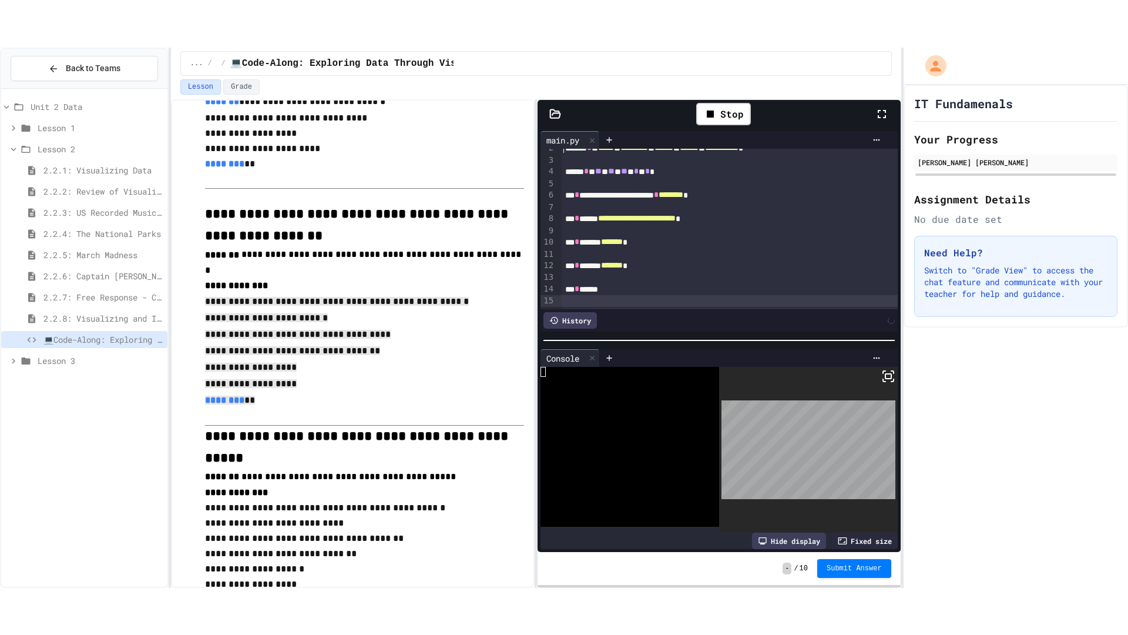
scroll to position [33, 0]
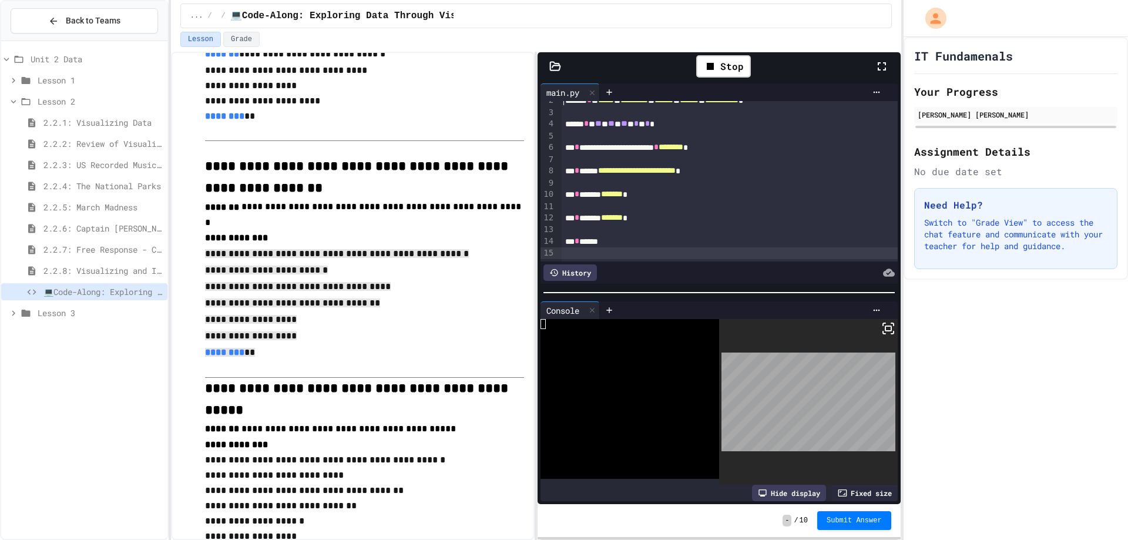
click at [883, 68] on icon at bounding box center [882, 66] width 14 height 14
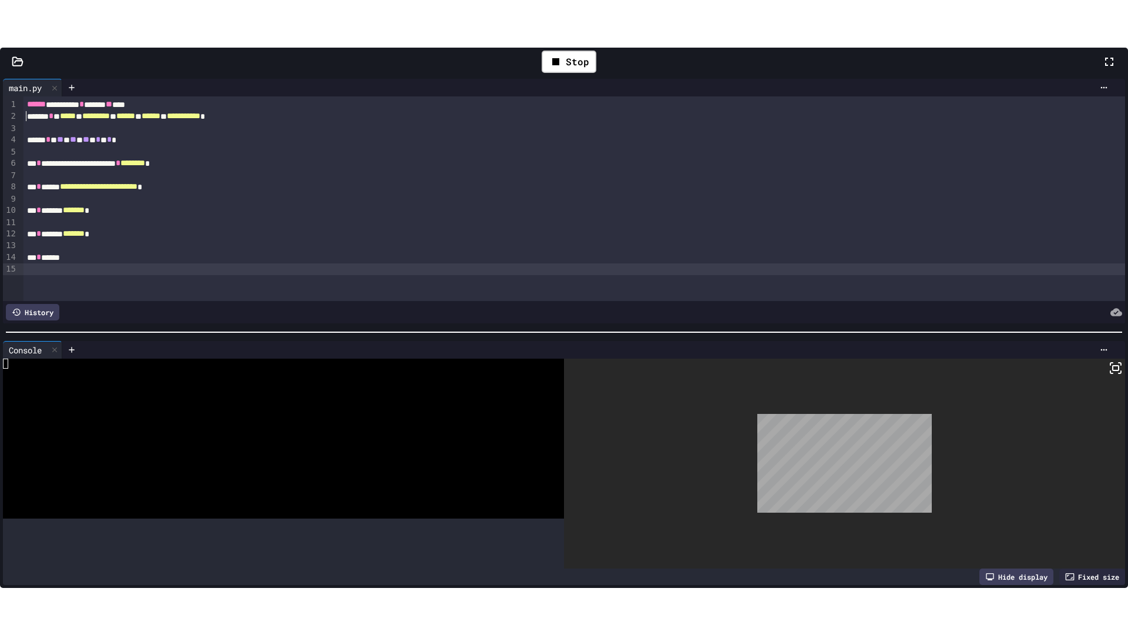
scroll to position [0, 0]
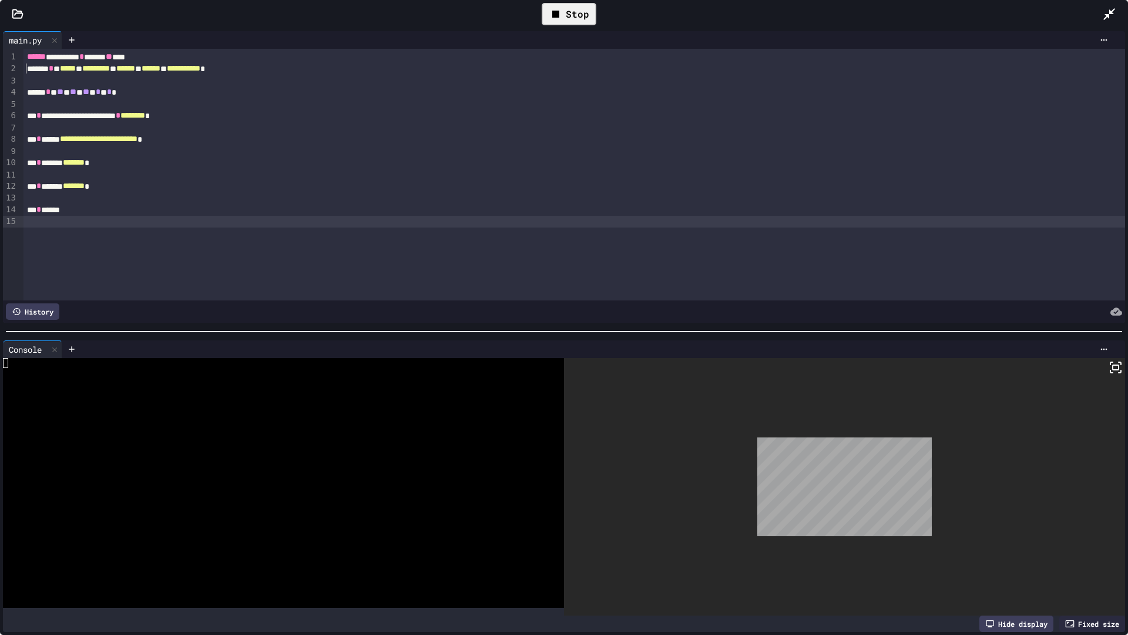
click at [589, 16] on div "Stop" at bounding box center [569, 14] width 55 height 22
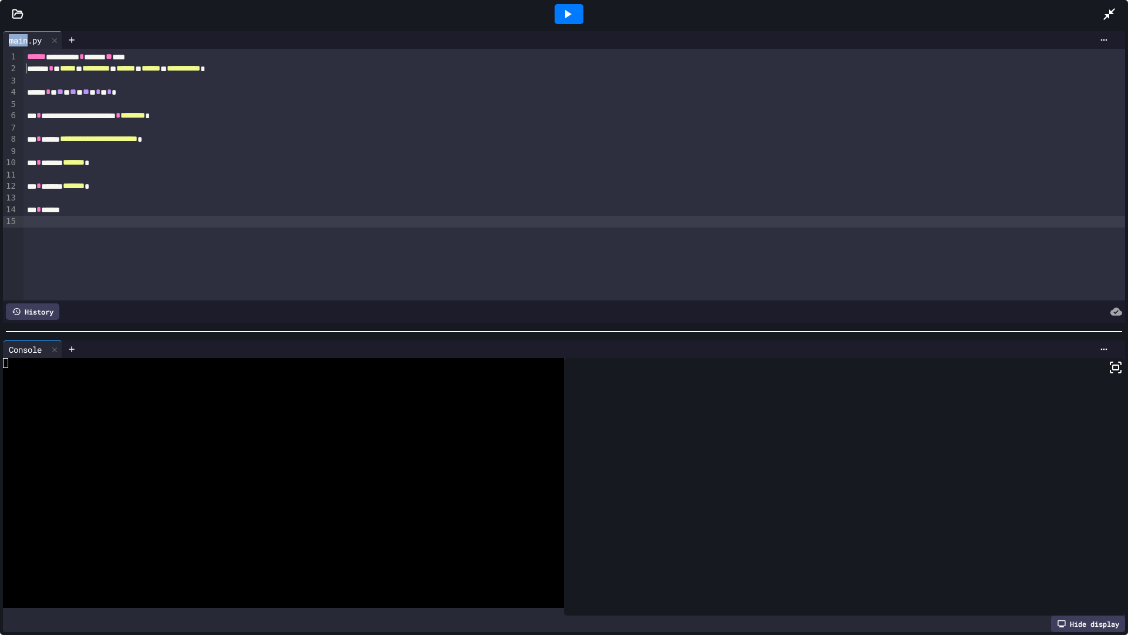
click at [589, 15] on div at bounding box center [568, 14] width 1067 height 32
click at [569, 8] on icon at bounding box center [568, 14] width 14 height 14
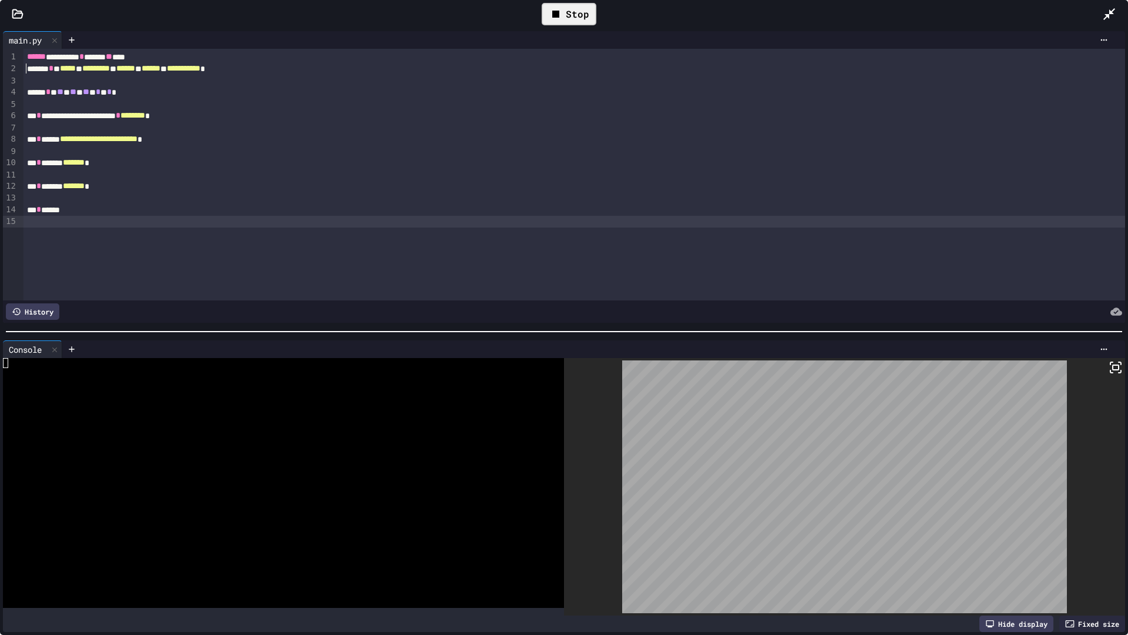
click at [1109, 360] on icon at bounding box center [1116, 367] width 14 height 14
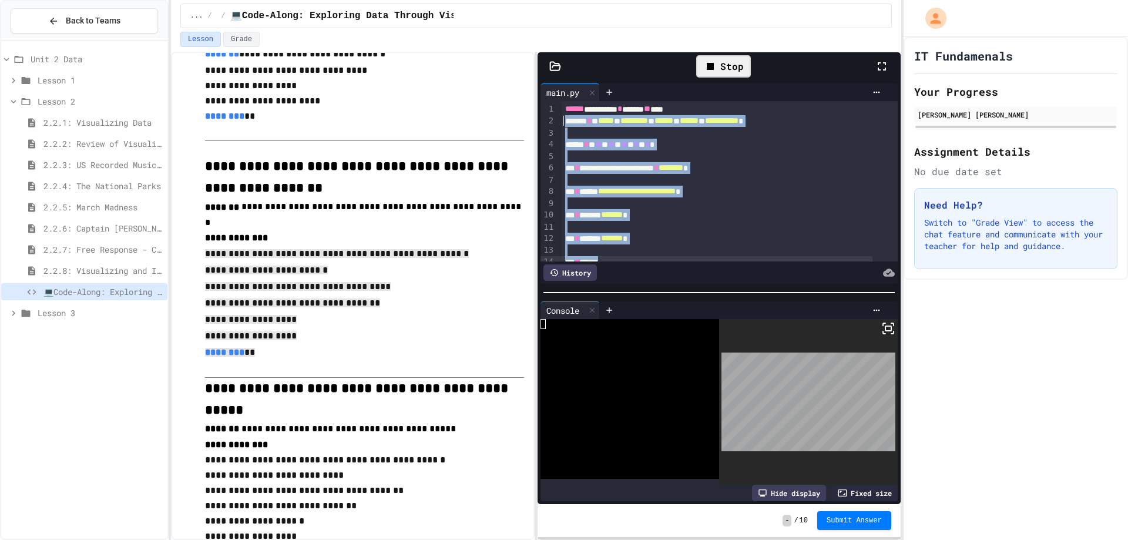
scroll to position [34, 0]
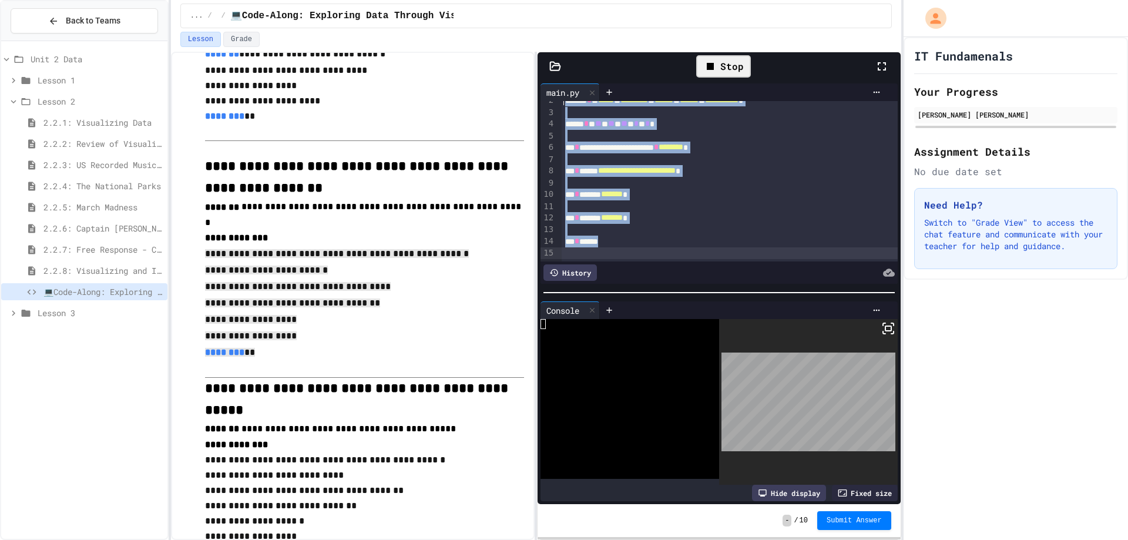
drag, startPoint x: 561, startPoint y: 119, endPoint x: 739, endPoint y: 279, distance: 238.9
click at [739, 279] on div "**********" at bounding box center [719, 192] width 357 height 183
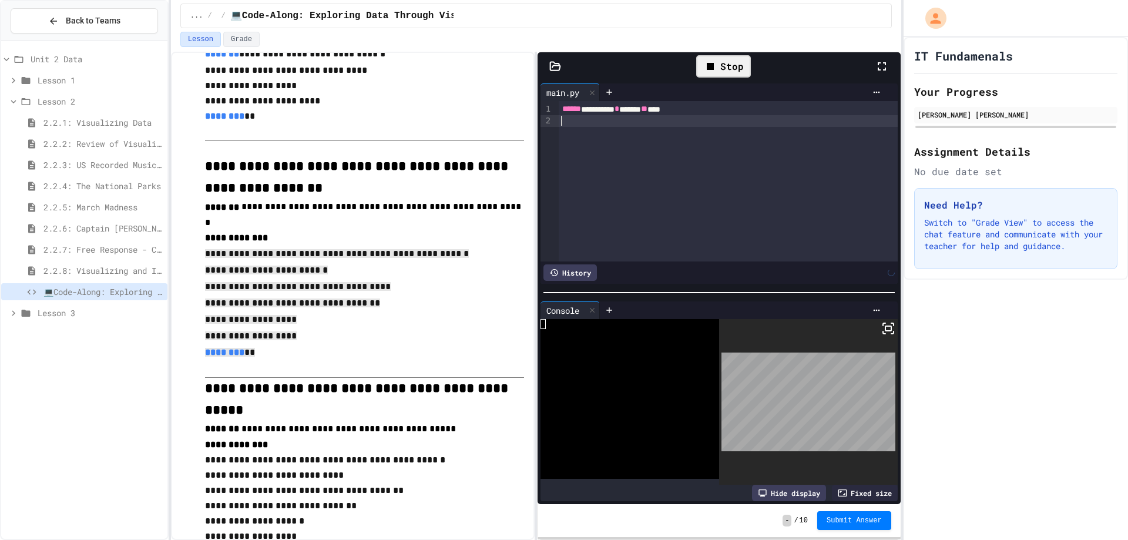
scroll to position [0, 0]
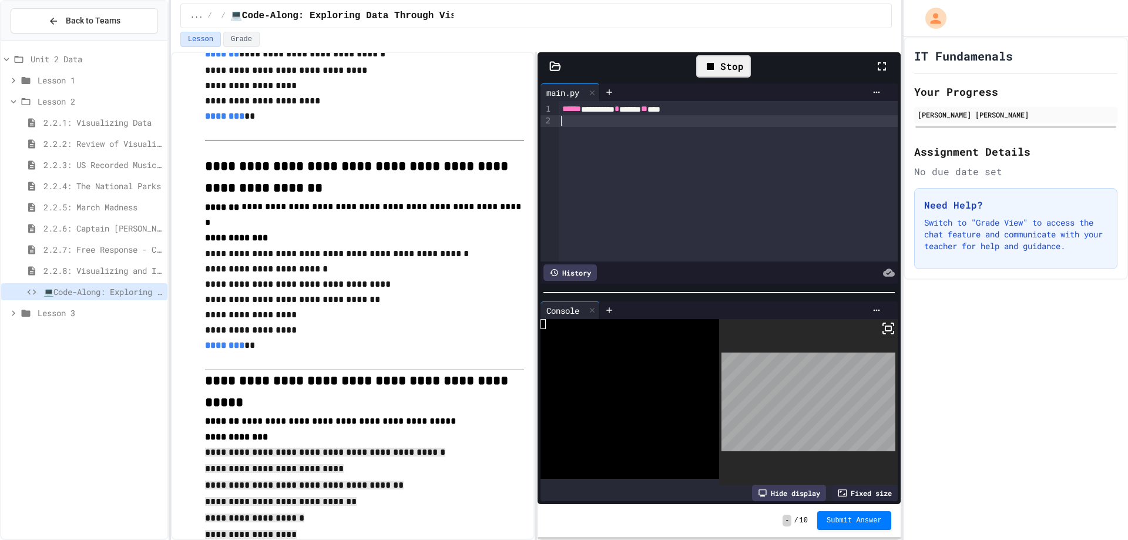
drag, startPoint x: 201, startPoint y: 397, endPoint x: 279, endPoint y: 525, distance: 150.1
copy div "**********"
click at [573, 116] on div at bounding box center [728, 121] width 339 height 12
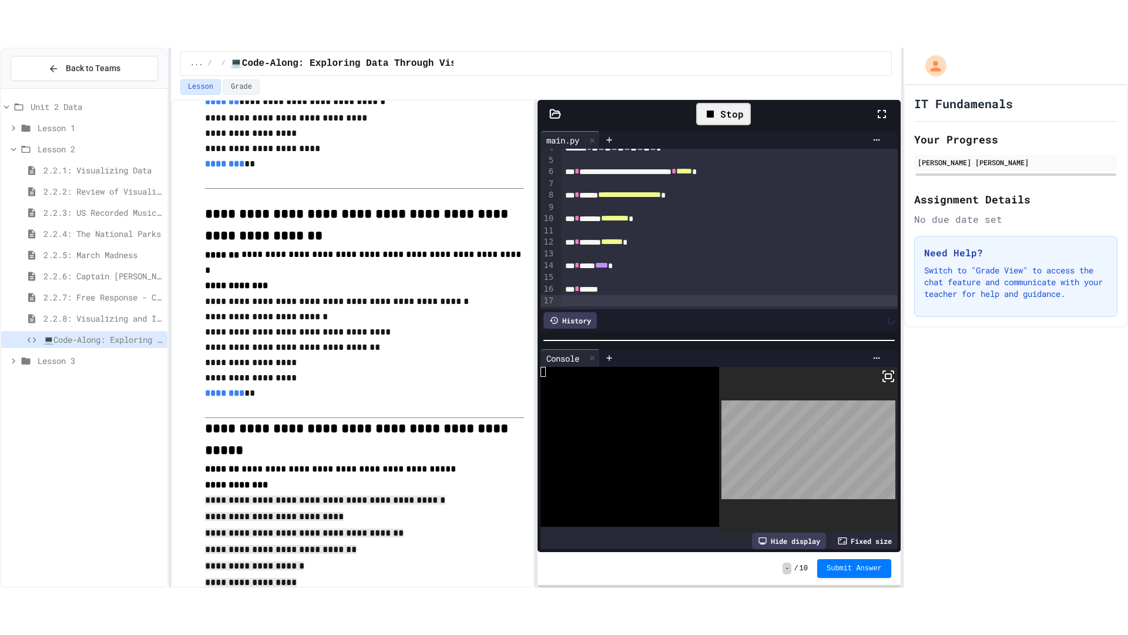
scroll to position [57, 0]
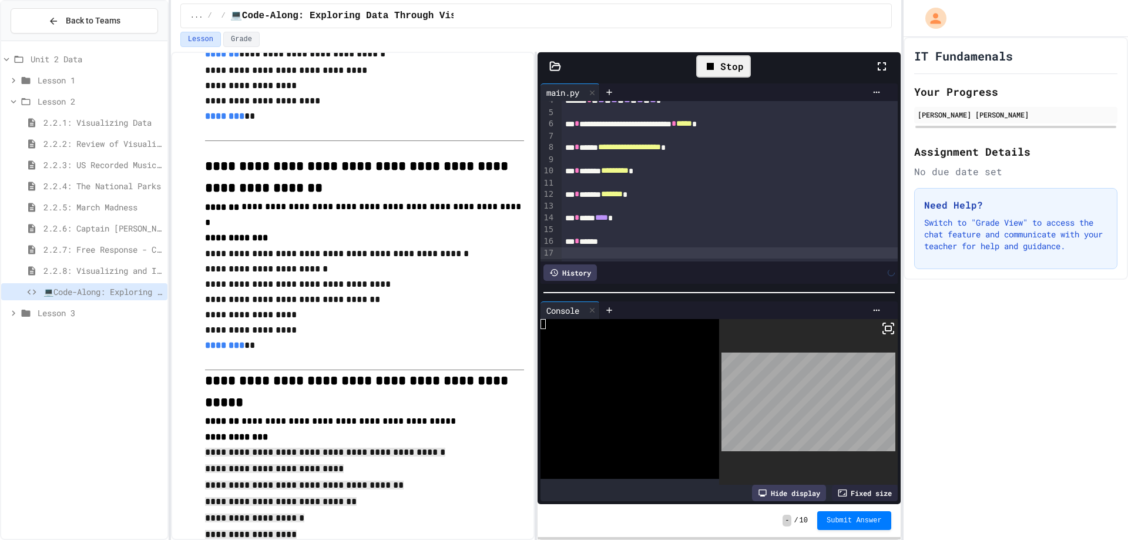
click at [736, 68] on div "Stop" at bounding box center [723, 66] width 55 height 22
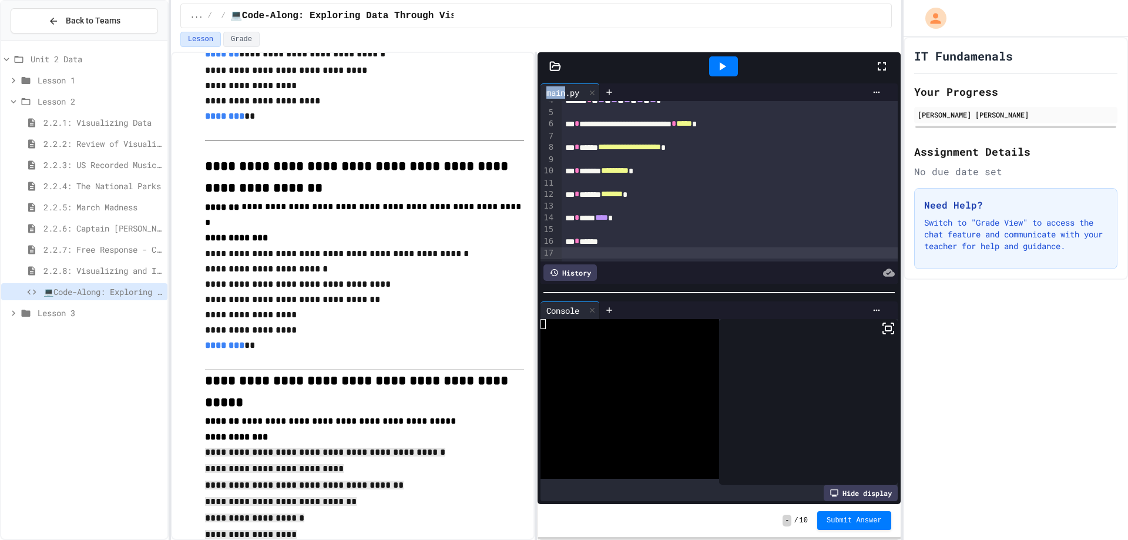
drag, startPoint x: 736, startPoint y: 68, endPoint x: 720, endPoint y: 58, distance: 19.6
click at [734, 65] on div at bounding box center [723, 66] width 29 height 20
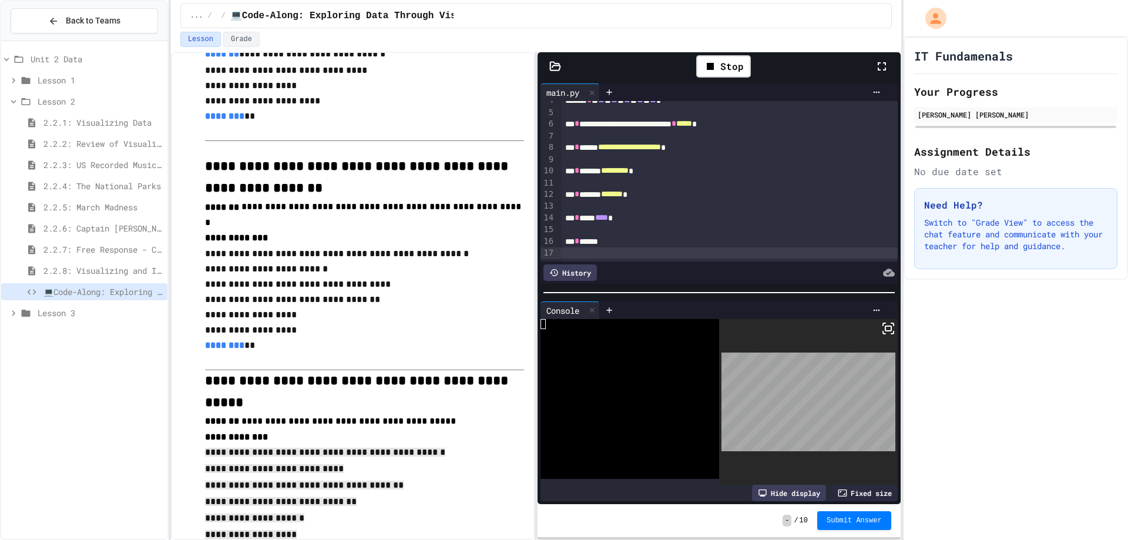
click at [890, 58] on div at bounding box center [888, 66] width 26 height 34
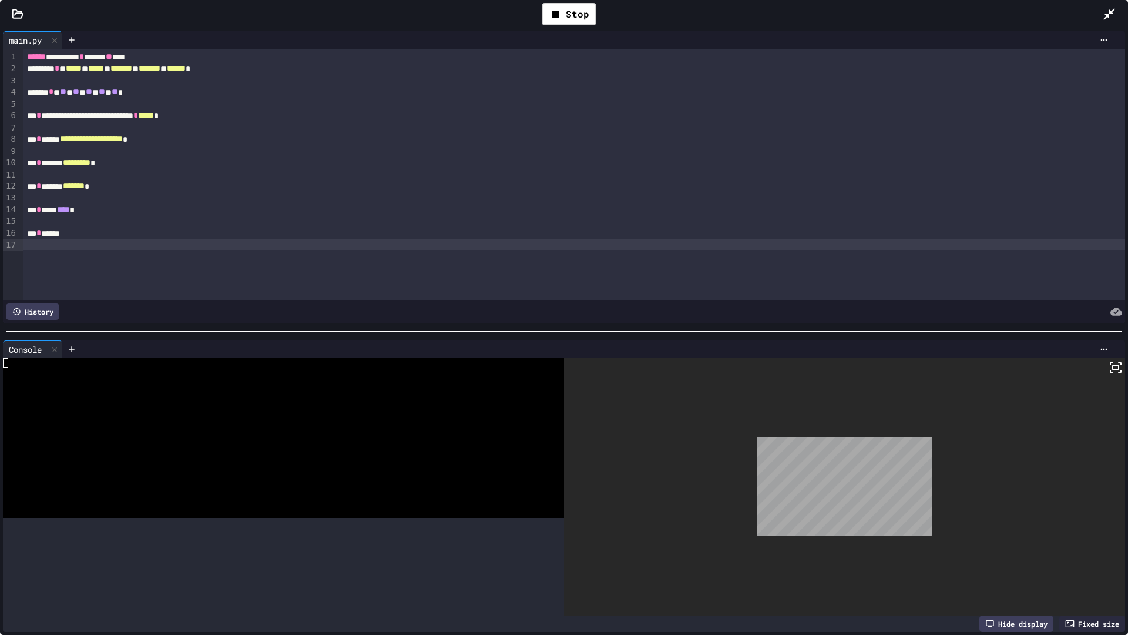
scroll to position [0, 0]
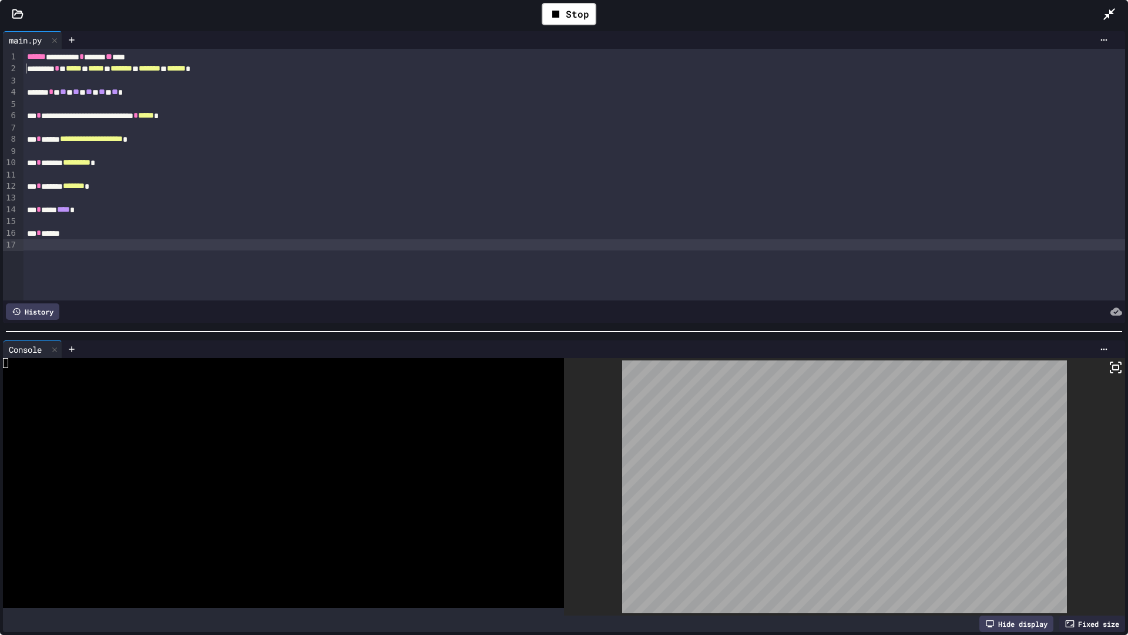
click at [1109, 360] on icon at bounding box center [1116, 367] width 14 height 14
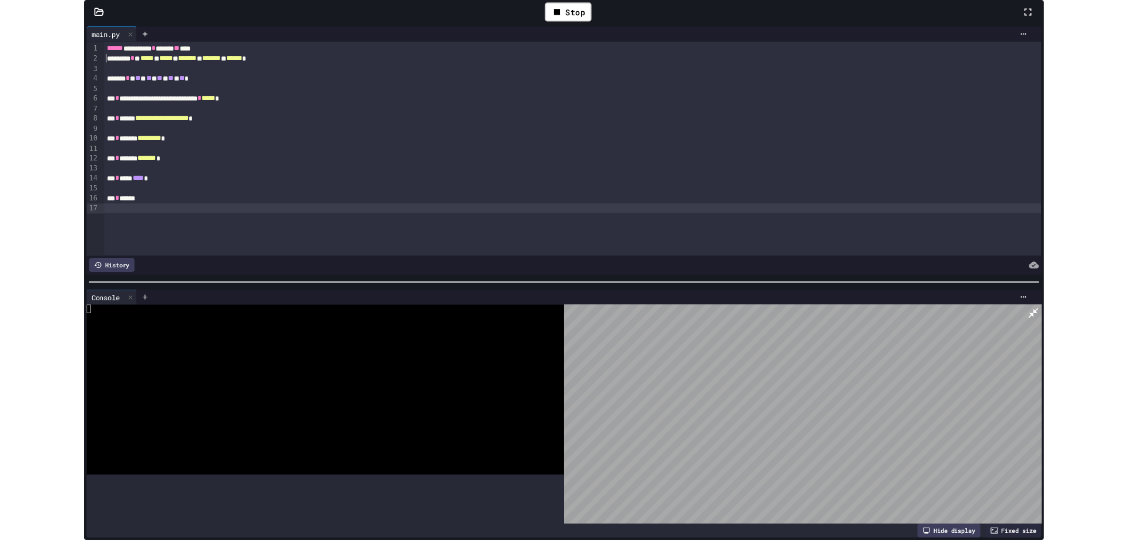
scroll to position [910, 0]
